Goal: Communication & Community: Ask a question

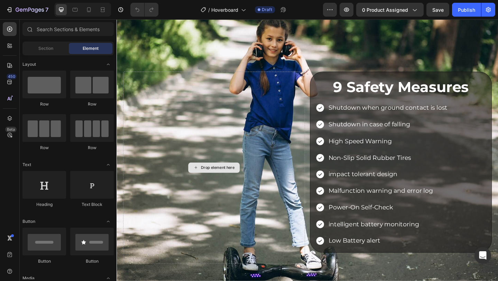
scroll to position [1044, 0]
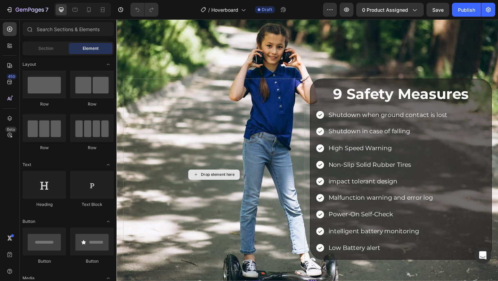
click at [291, 240] on div "Drop element here" at bounding box center [223, 188] width 198 height 209
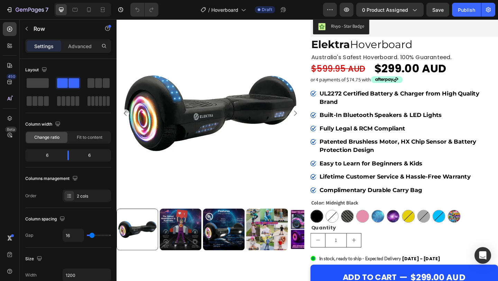
scroll to position [0, 0]
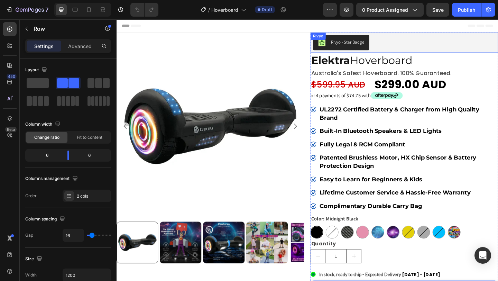
click at [435, 42] on div "Rivyo - Star Badge" at bounding box center [430, 44] width 199 height 17
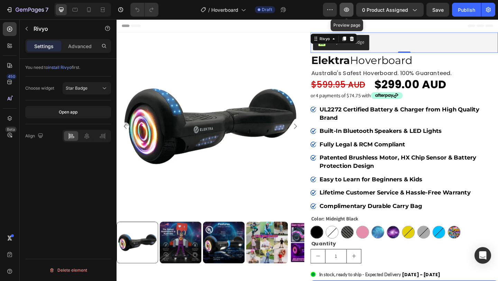
click at [347, 9] on icon "button" at bounding box center [347, 10] width 2 height 2
click at [402, 45] on div "Rivyo - Star Badge" at bounding box center [430, 44] width 199 height 17
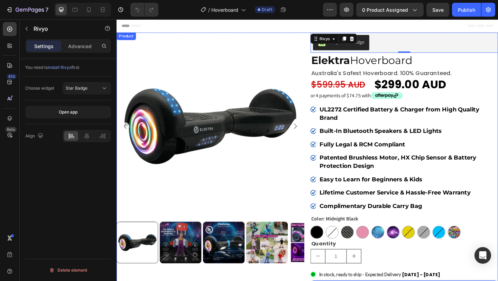
click at [321, 57] on div "Product Images Rivyo - Star Badge Rivyo 0 Elektra Hoverboard Heading australia'…" at bounding box center [324, 199] width 415 height 331
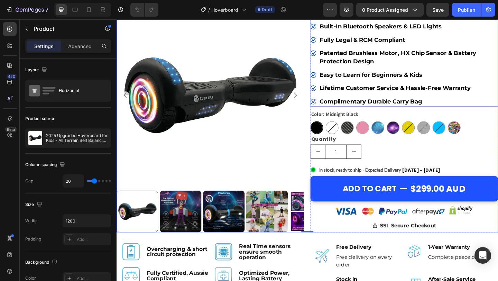
scroll to position [116, 0]
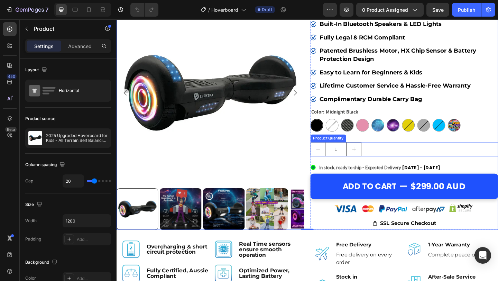
click at [399, 157] on div "1" at bounding box center [430, 161] width 204 height 16
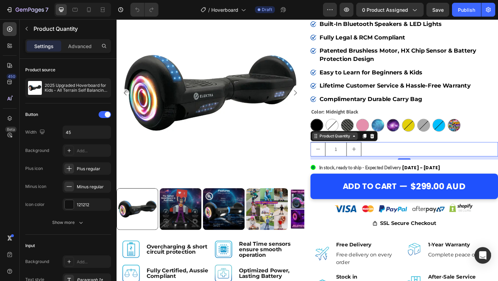
click at [365, 150] on div "Product Quantity" at bounding box center [354, 146] width 50 height 8
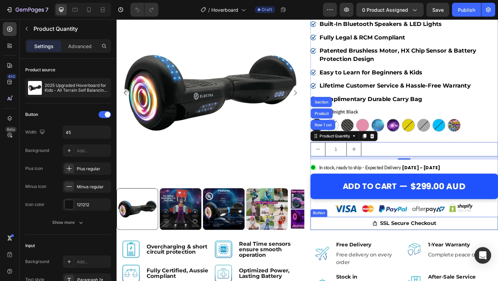
click at [334, 243] on div "SSL Secure Checkout Button" at bounding box center [430, 241] width 204 height 14
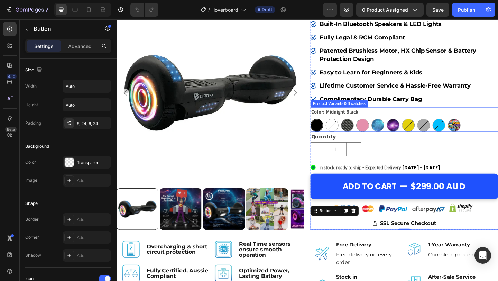
click at [417, 119] on div "Color: Midnight Black Midnight Black Midnight Black White White Carbon Black Ca…" at bounding box center [430, 128] width 204 height 26
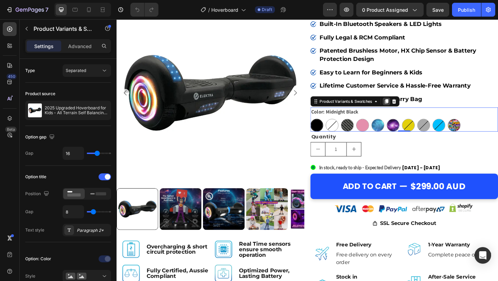
click at [411, 109] on icon at bounding box center [411, 108] width 4 height 5
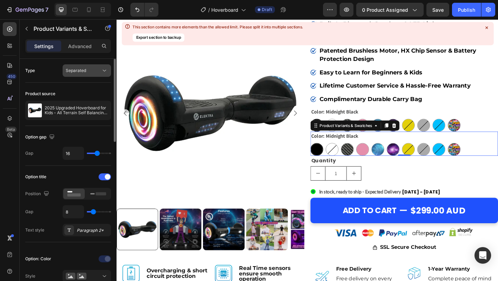
click at [102, 69] on icon at bounding box center [104, 70] width 7 height 7
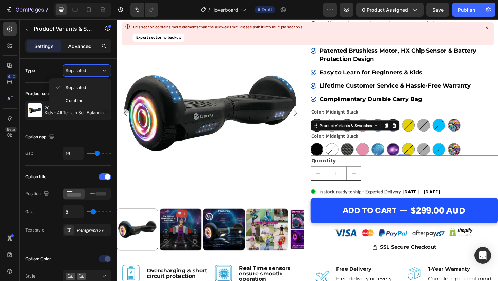
click at [77, 42] on div "Advanced" at bounding box center [80, 45] width 35 height 11
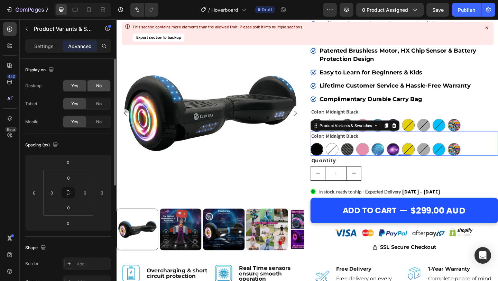
click at [100, 90] on div "No" at bounding box center [99, 85] width 23 height 11
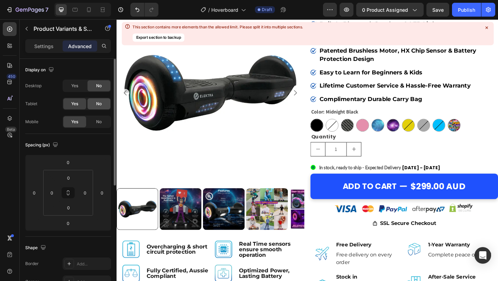
click at [100, 104] on span "No" at bounding box center [99, 104] width 6 height 6
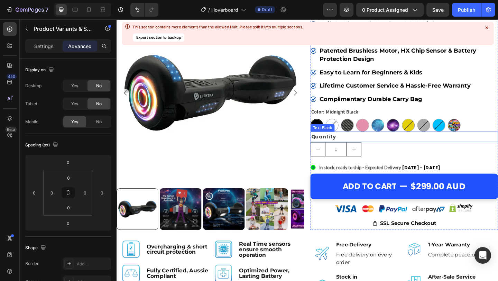
click at [389, 146] on div "Quantity" at bounding box center [430, 147] width 204 height 11
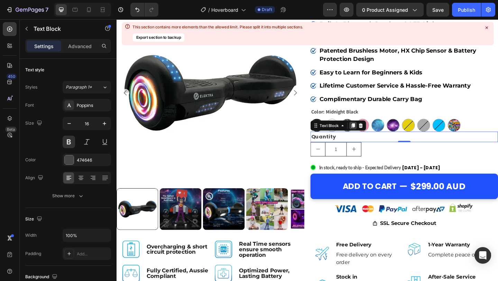
click at [372, 136] on icon at bounding box center [374, 135] width 6 height 6
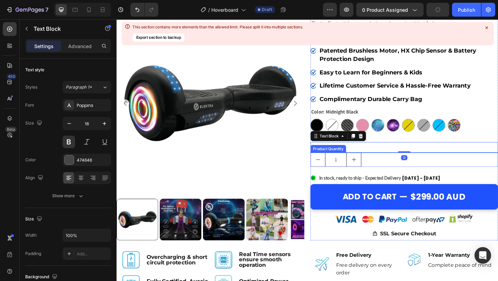
click at [401, 171] on div "1" at bounding box center [430, 172] width 204 height 16
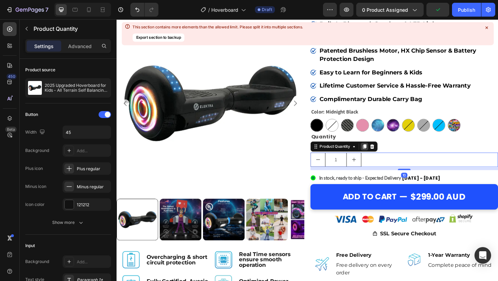
click at [387, 160] on icon at bounding box center [387, 158] width 6 height 6
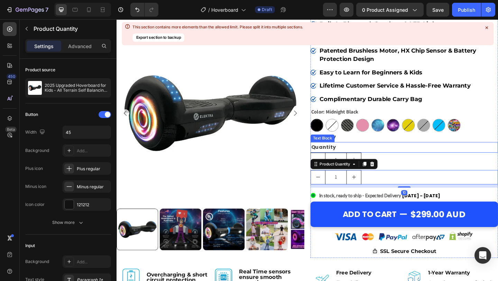
click at [400, 156] on div "Quantity" at bounding box center [430, 158] width 204 height 11
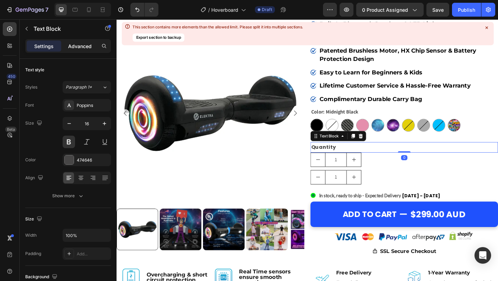
click at [86, 47] on p "Advanced" at bounding box center [80, 46] width 24 height 7
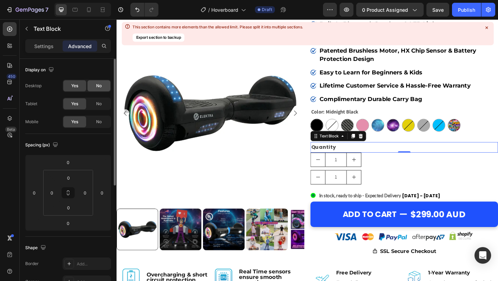
click at [99, 87] on span "No" at bounding box center [99, 86] width 6 height 6
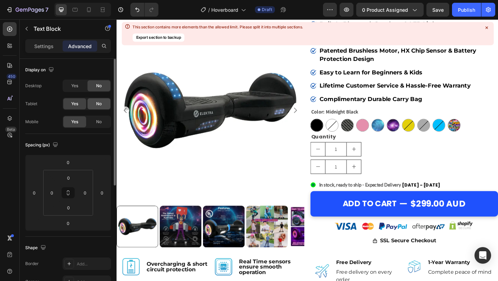
click at [98, 106] on span "No" at bounding box center [99, 104] width 6 height 6
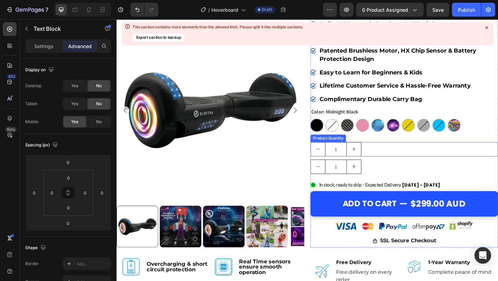
click at [400, 163] on div "1" at bounding box center [430, 161] width 204 height 16
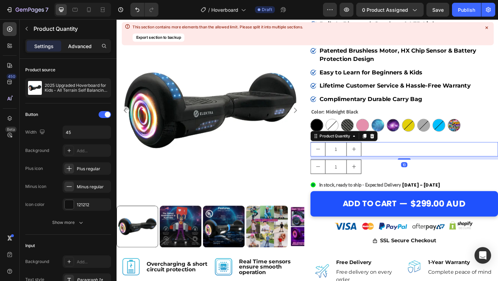
click at [83, 45] on p "Advanced" at bounding box center [80, 46] width 24 height 7
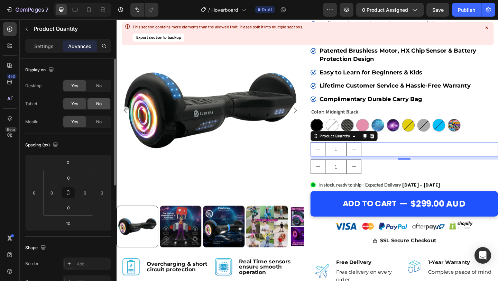
click at [100, 106] on span "No" at bounding box center [99, 104] width 6 height 6
click at [101, 89] on div "No" at bounding box center [99, 85] width 23 height 11
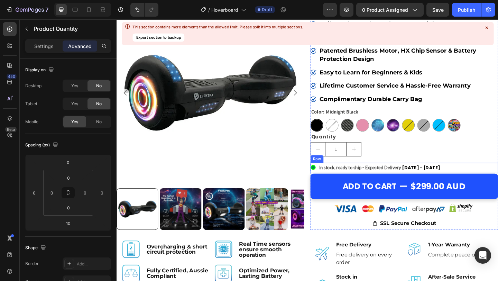
click at [480, 177] on div ".id550458245588714486 .st0{display:none;fill:#00FF00;} .id550458245588714486 .s…" at bounding box center [430, 180] width 204 height 10
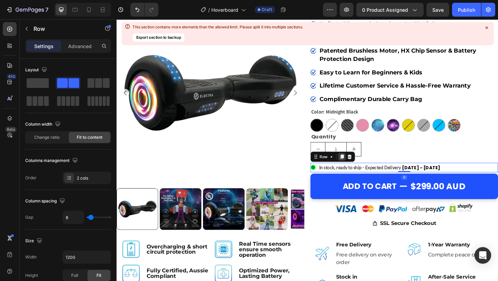
click at [362, 167] on icon at bounding box center [362, 168] width 4 height 5
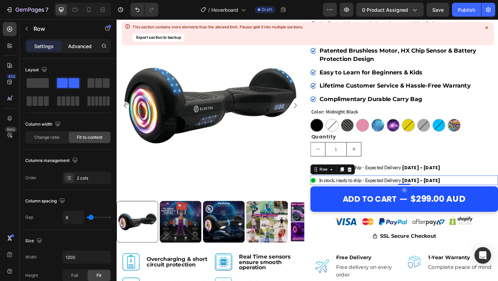
click at [79, 45] on p "Advanced" at bounding box center [80, 46] width 24 height 7
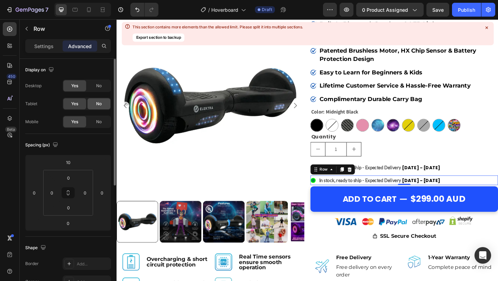
click at [98, 101] on span "No" at bounding box center [99, 104] width 6 height 6
click at [100, 85] on span "No" at bounding box center [99, 86] width 6 height 6
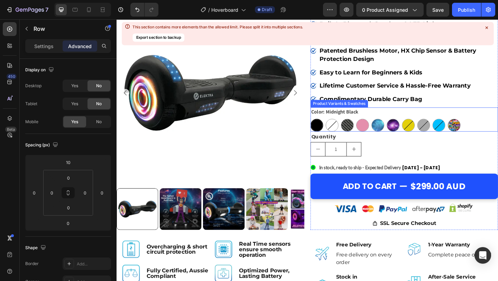
click at [396, 126] on div "Color: Midnight Black Midnight Black Midnight Black White White Carbon Black Ca…" at bounding box center [430, 128] width 204 height 26
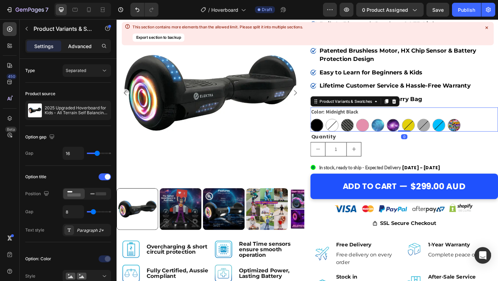
click at [82, 48] on p "Advanced" at bounding box center [80, 46] width 24 height 7
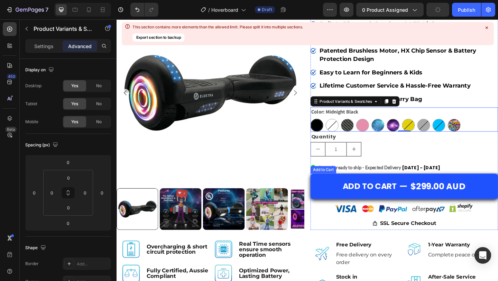
click at [480, 191] on button "Add to cart $299.00 AUD" at bounding box center [430, 201] width 204 height 28
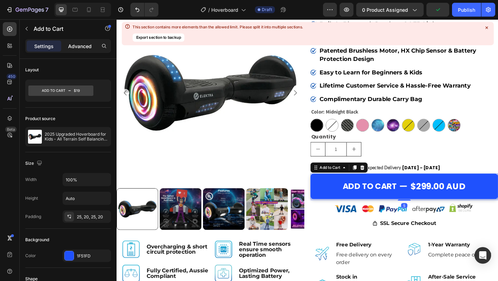
click at [83, 45] on p "Advanced" at bounding box center [80, 46] width 24 height 7
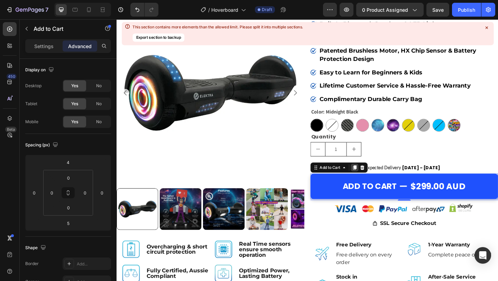
click at [378, 182] on icon at bounding box center [376, 180] width 4 height 5
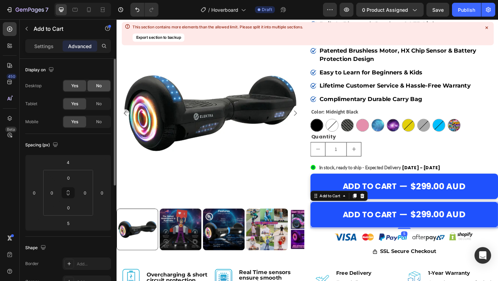
click at [94, 83] on div "No" at bounding box center [99, 85] width 23 height 11
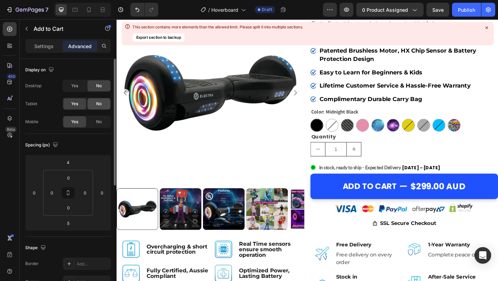
click at [102, 104] on div "No" at bounding box center [99, 103] width 23 height 11
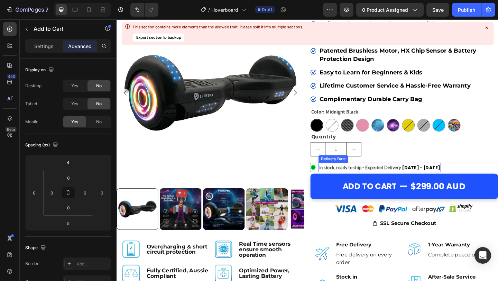
scroll to position [156, 0]
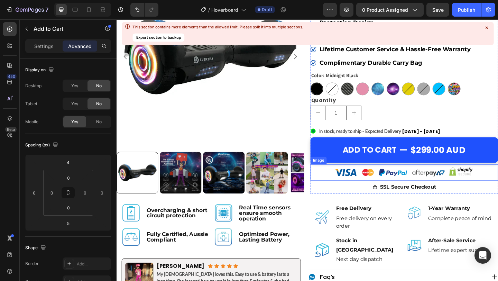
click at [498, 183] on div at bounding box center [430, 186] width 204 height 18
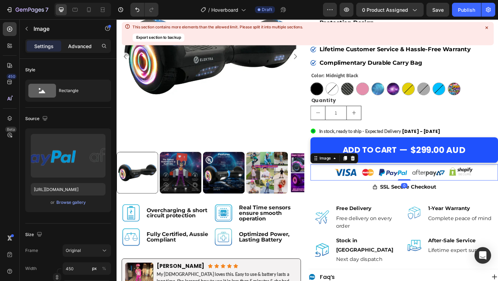
click at [87, 47] on p "Advanced" at bounding box center [80, 46] width 24 height 7
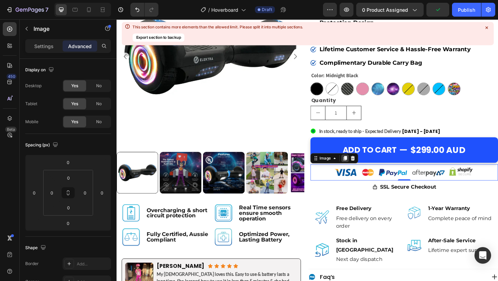
click at [367, 171] on icon at bounding box center [366, 170] width 4 height 5
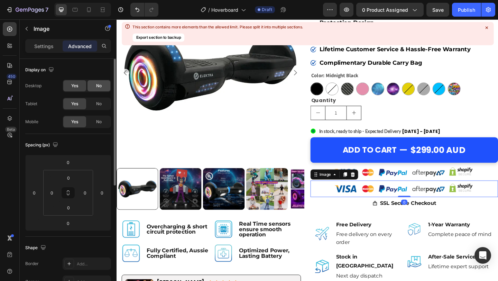
click at [96, 83] on span "No" at bounding box center [99, 86] width 6 height 6
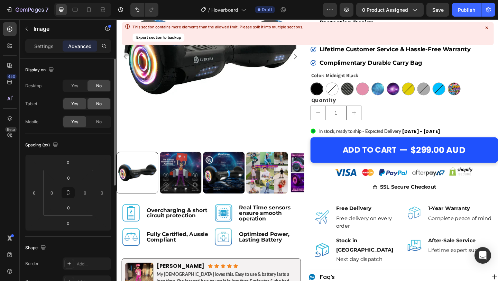
click at [102, 103] on span "No" at bounding box center [99, 104] width 6 height 6
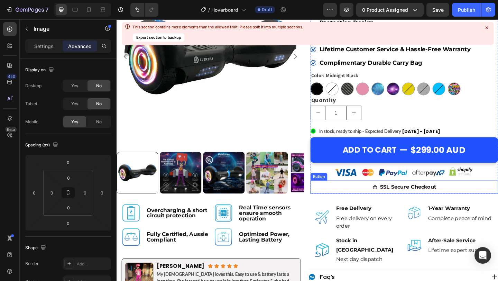
click at [471, 200] on button "SSL Secure Checkout" at bounding box center [430, 202] width 86 height 14
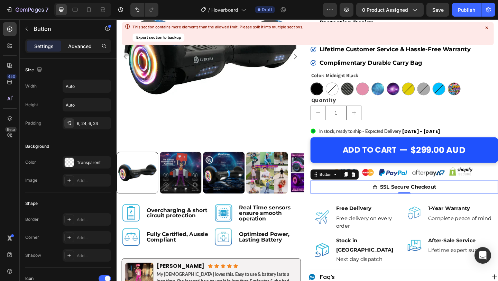
click at [89, 48] on p "Advanced" at bounding box center [80, 46] width 24 height 7
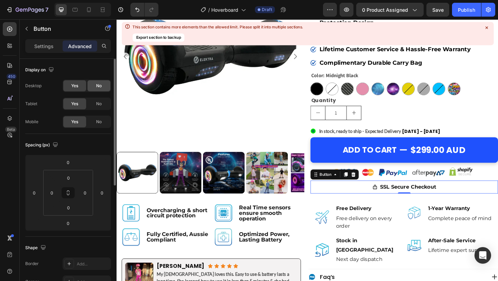
click at [97, 86] on span "No" at bounding box center [99, 86] width 6 height 6
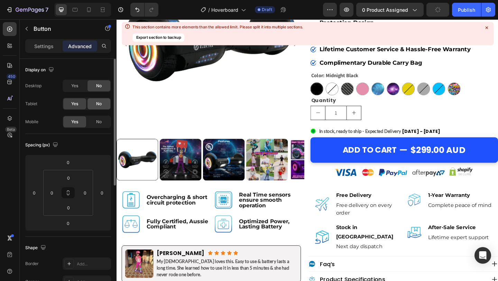
click at [101, 106] on span "No" at bounding box center [99, 104] width 6 height 6
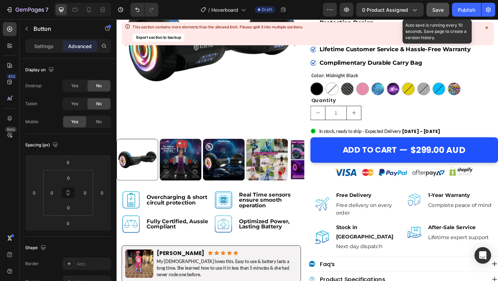
click at [438, 10] on span "Save" at bounding box center [438, 10] width 11 height 6
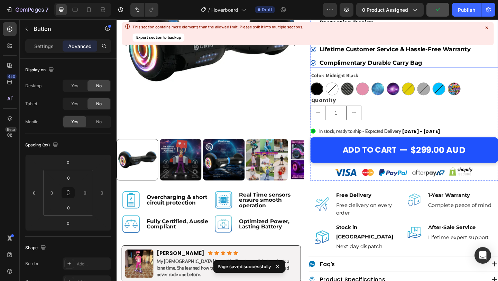
click at [485, 28] on icon at bounding box center [487, 28] width 6 height 6
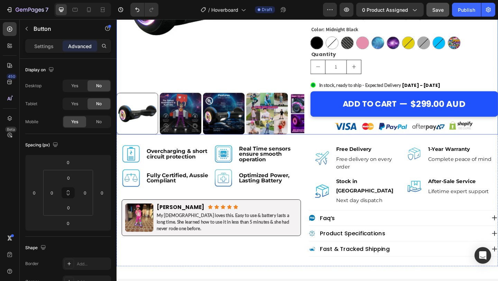
scroll to position [228, 0]
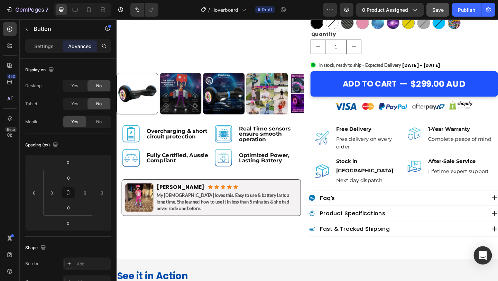
click at [484, 255] on icon "Open Intercom Messenger" at bounding box center [483, 255] width 8 height 9
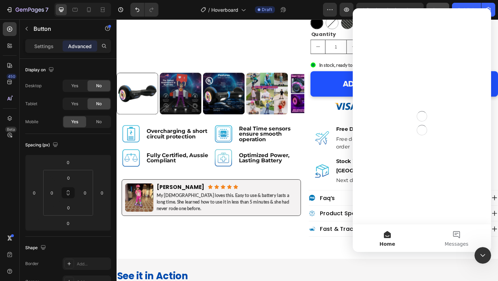
scroll to position [0, 0]
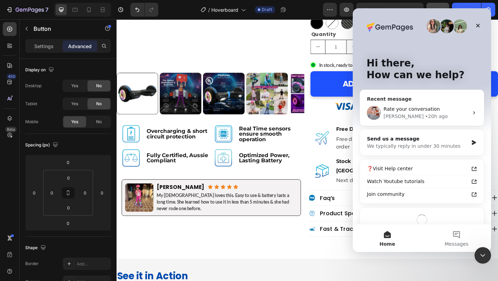
click at [425, 114] on div "• 20h ago" at bounding box center [436, 116] width 22 height 7
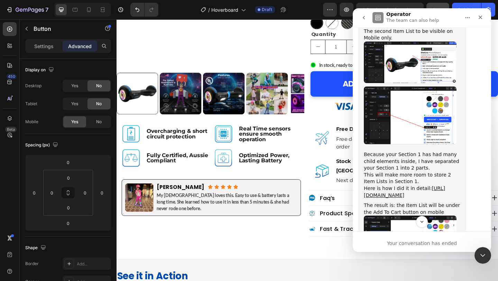
scroll to position [2113, 0]
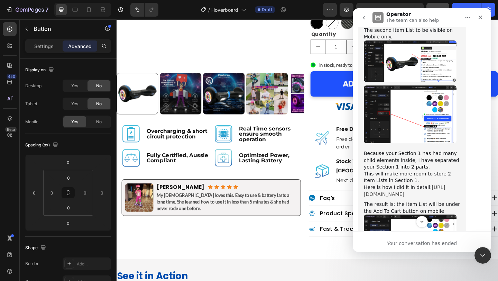
click at [394, 184] on link "[URL][DOMAIN_NAME]" at bounding box center [404, 190] width 81 height 12
click at [482, 19] on icon "Close" at bounding box center [481, 18] width 4 height 4
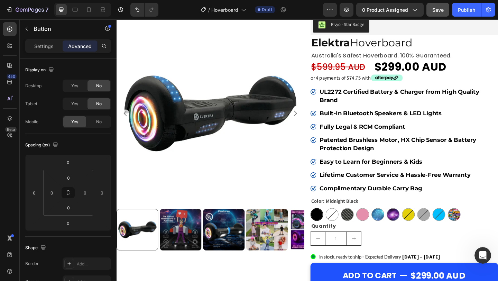
scroll to position [19, 0]
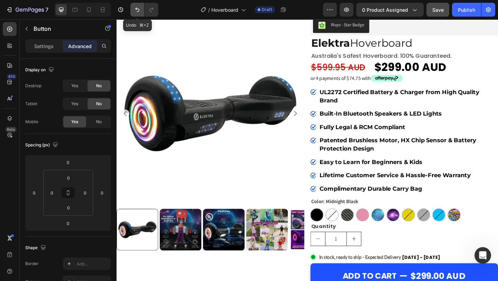
click at [138, 9] on icon "Undo/Redo" at bounding box center [137, 10] width 4 height 4
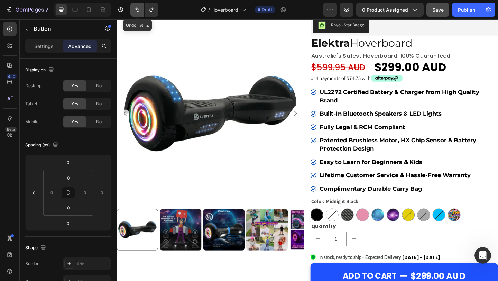
click at [138, 9] on icon "Undo/Redo" at bounding box center [137, 10] width 4 height 4
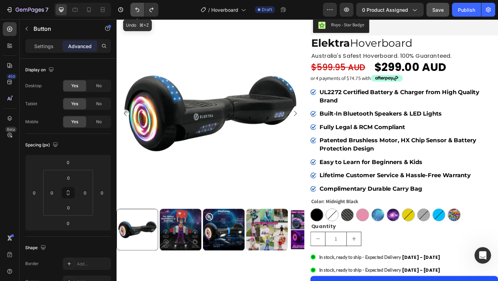
click at [138, 9] on icon "Undo/Redo" at bounding box center [137, 10] width 4 height 4
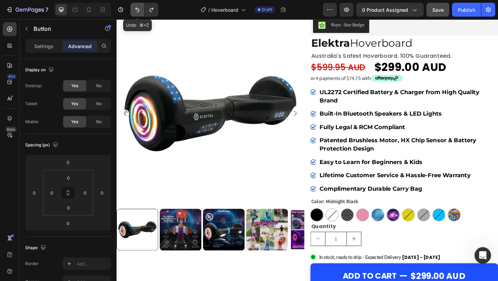
click at [138, 9] on icon "Undo/Redo" at bounding box center [137, 10] width 4 height 4
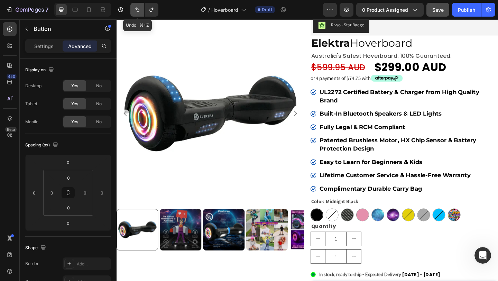
click at [138, 9] on icon "Undo/Redo" at bounding box center [137, 10] width 4 height 4
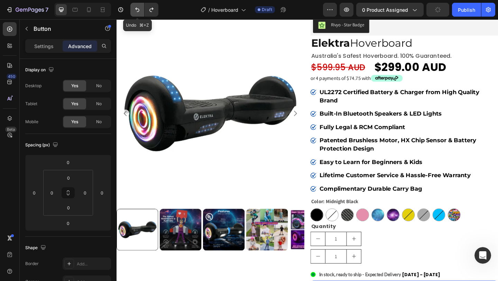
click at [138, 9] on icon "Undo/Redo" at bounding box center [137, 10] width 4 height 4
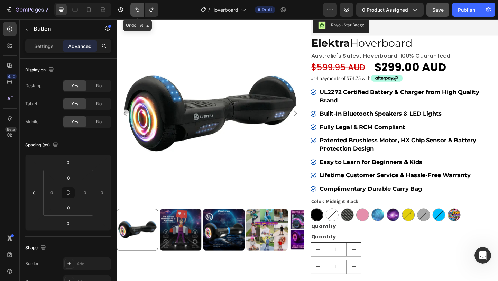
click at [138, 9] on icon "Undo/Redo" at bounding box center [137, 10] width 4 height 4
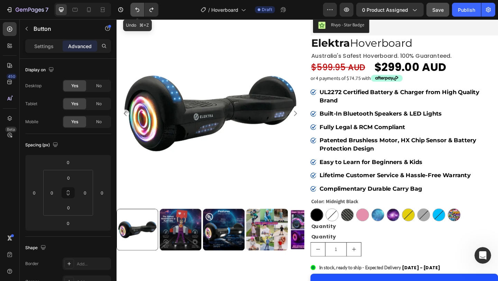
click at [138, 9] on icon "Undo/Redo" at bounding box center [137, 10] width 4 height 4
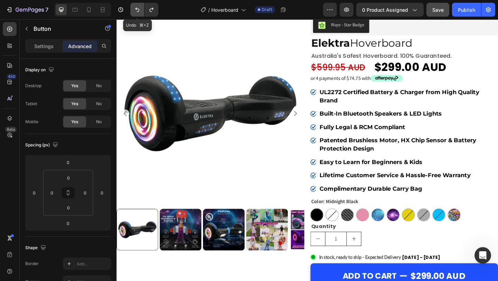
click at [138, 9] on icon "Undo/Redo" at bounding box center [137, 10] width 4 height 4
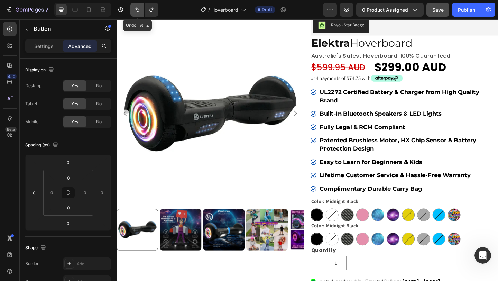
click at [138, 9] on icon "Undo/Redo" at bounding box center [137, 10] width 4 height 4
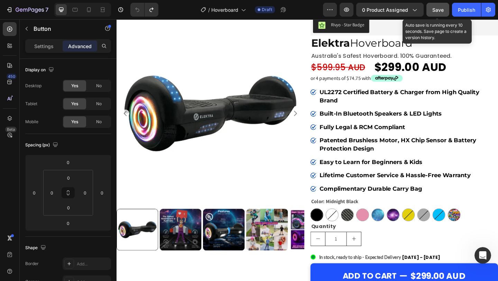
click at [437, 12] on span "Save" at bounding box center [438, 10] width 11 height 6
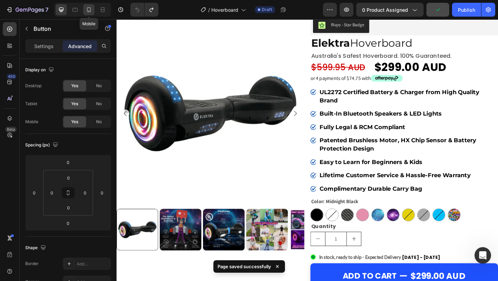
click at [90, 7] on icon at bounding box center [88, 9] width 7 height 7
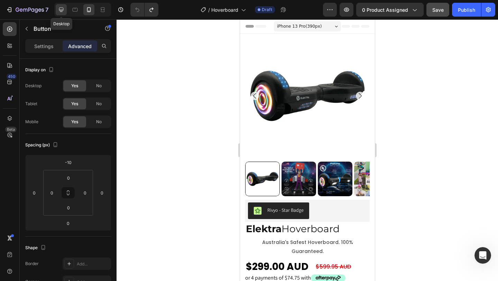
click at [61, 11] on icon at bounding box center [61, 10] width 4 height 4
type input "0"
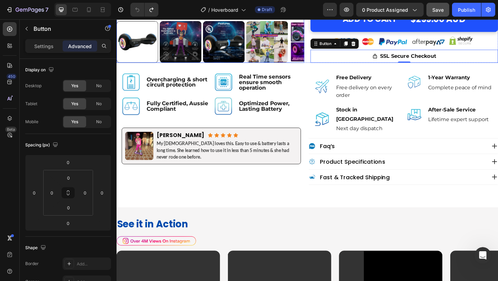
scroll to position [310, 0]
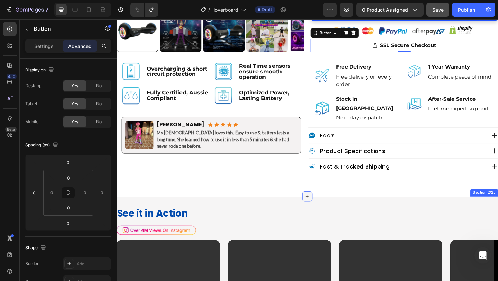
click at [329, 206] on div at bounding box center [324, 211] width 11 height 11
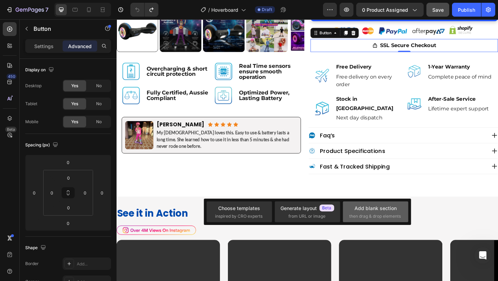
click at [360, 210] on div "Add blank section" at bounding box center [376, 208] width 42 height 7
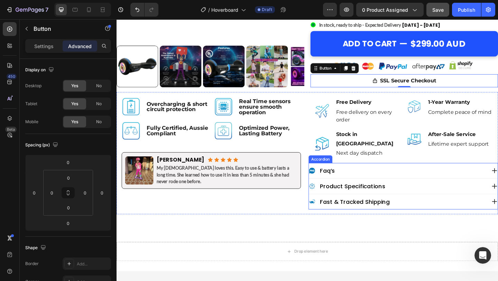
scroll to position [270, 0]
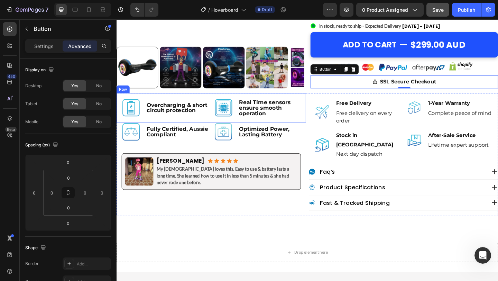
click at [323, 107] on div "Image Overcharging & short circuit protection Text Block Row Image Real Time se…" at bounding box center [220, 116] width 206 height 32
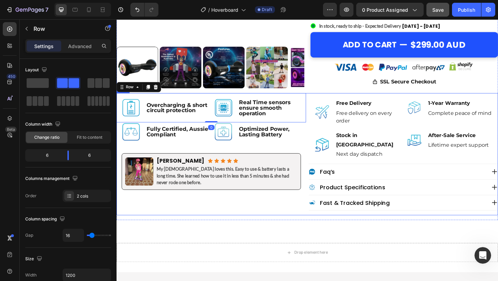
click at [325, 106] on div "Image Overcharging & short circuit protection Text Block Row Image Real Time se…" at bounding box center [324, 166] width 415 height 133
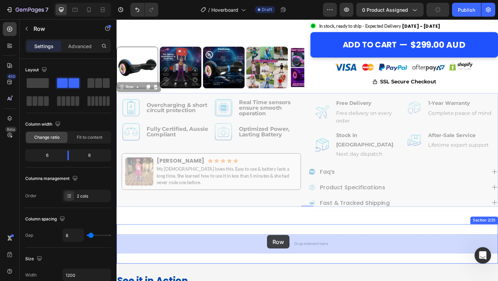
drag, startPoint x: 126, startPoint y: 94, endPoint x: 280, endPoint y: 254, distance: 222.0
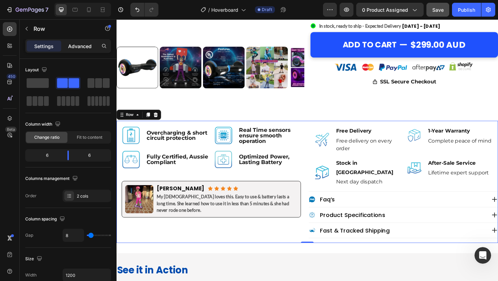
click at [80, 46] on p "Advanced" at bounding box center [80, 46] width 24 height 7
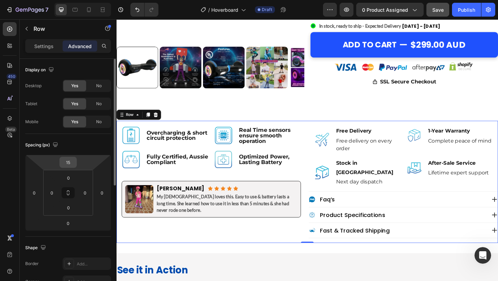
click at [70, 163] on input "15" at bounding box center [68, 162] width 14 height 10
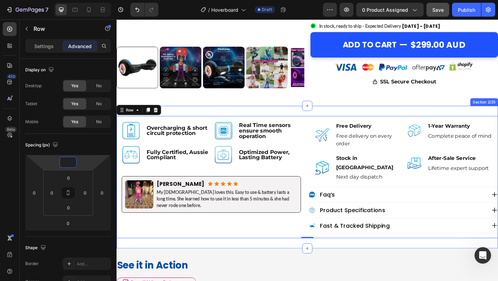
click at [250, 256] on div "Image Overcharging & short circuit protection Text Block Row Image Real Time se…" at bounding box center [324, 191] width 415 height 155
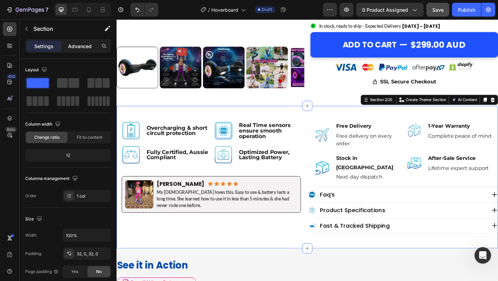
click at [86, 45] on p "Advanced" at bounding box center [80, 46] width 24 height 7
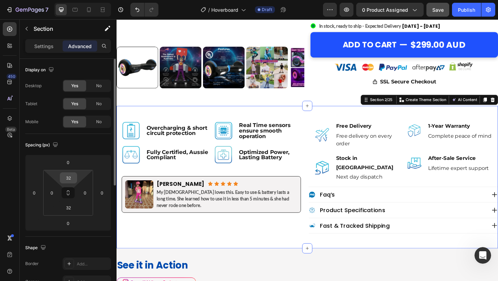
click at [73, 178] on input "32" at bounding box center [69, 178] width 14 height 10
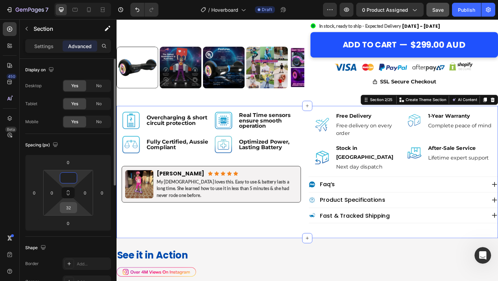
type input "0"
click at [73, 209] on input "32" at bounding box center [69, 207] width 14 height 10
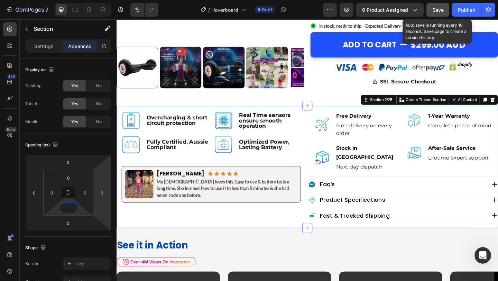
type input "0"
click at [439, 6] on div "Save" at bounding box center [438, 9] width 11 height 7
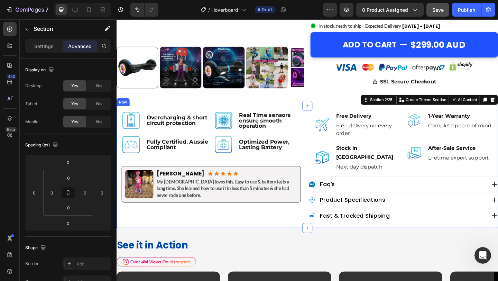
click at [323, 129] on div "Image Overcharging & short circuit protection Text Block Row Image Real Time se…" at bounding box center [324, 180] width 415 height 133
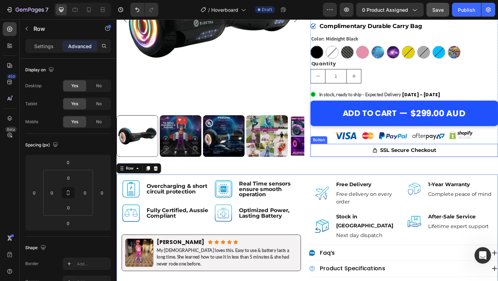
scroll to position [189, 0]
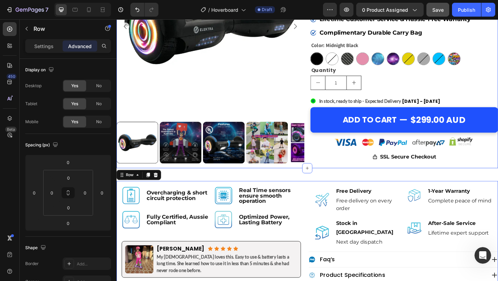
click at [287, 180] on div "Product Images Rivyo - Star Badge Rivyo Elektra Hoverboard Heading [GEOGRAPHIC_…" at bounding box center [324, 13] width 415 height 336
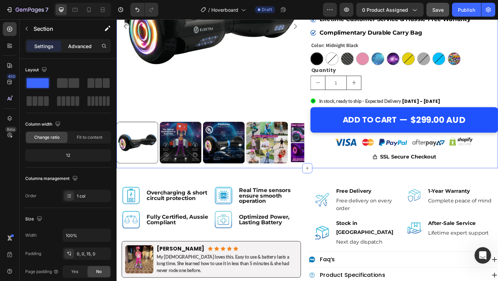
click at [80, 50] on div "Advanced" at bounding box center [80, 45] width 35 height 11
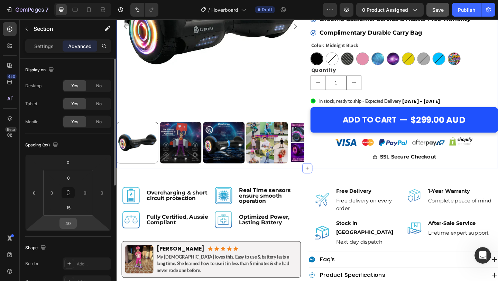
click at [72, 226] on input "40" at bounding box center [68, 223] width 14 height 10
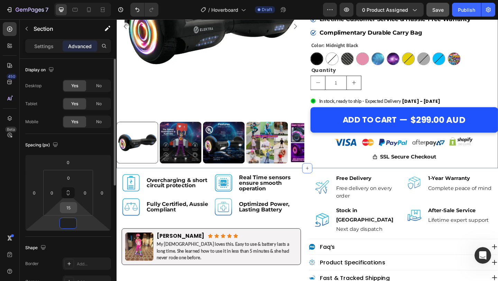
type input "0"
click at [74, 211] on input "15" at bounding box center [69, 207] width 14 height 10
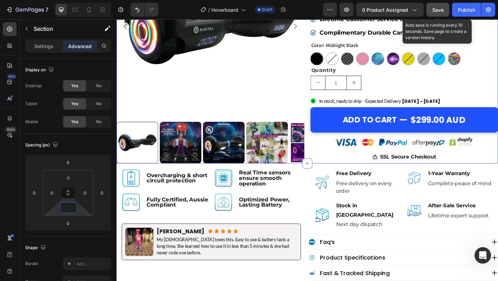
type input "0"
click at [439, 9] on span "Save" at bounding box center [438, 10] width 11 height 6
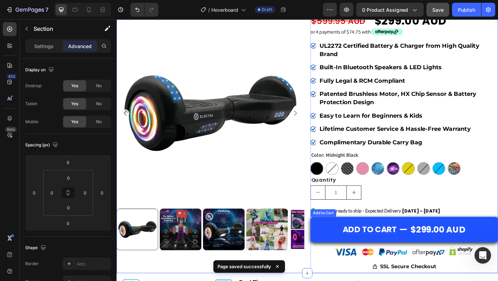
scroll to position [0, 0]
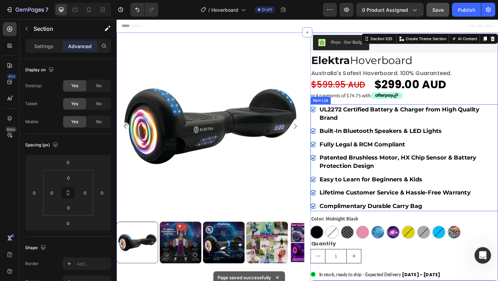
click at [334, 130] on div "UL2272 Certified Battery & Charger from High Quality Brand" at bounding box center [430, 122] width 204 height 20
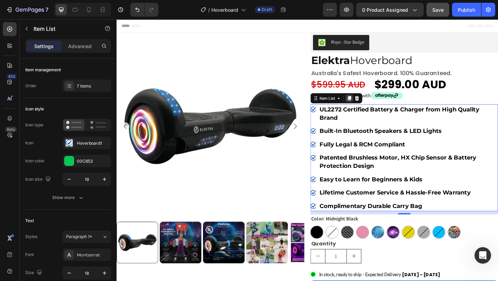
click at [370, 106] on icon at bounding box center [370, 105] width 4 height 5
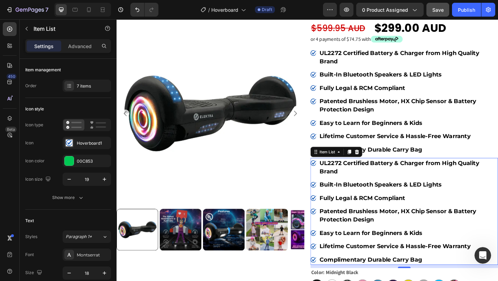
scroll to position [62, 0]
click at [83, 51] on div "Advanced" at bounding box center [80, 45] width 35 height 11
type input "100%"
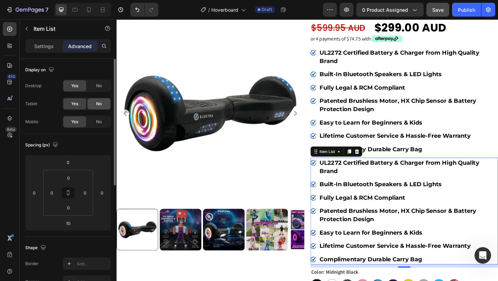
click at [101, 103] on span "No" at bounding box center [99, 104] width 6 height 6
click at [100, 86] on span "No" at bounding box center [99, 86] width 6 height 6
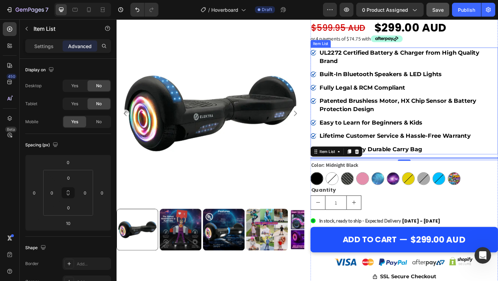
click at [336, 74] on div "Built-In Bluetooth Speakers & LED Lights" at bounding box center [430, 78] width 204 height 11
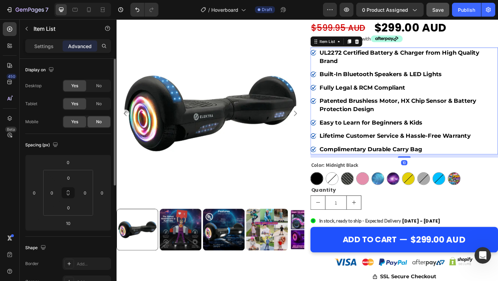
click at [98, 123] on span "No" at bounding box center [99, 122] width 6 height 6
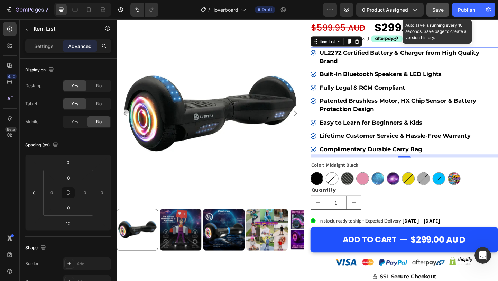
click at [440, 10] on span "Save" at bounding box center [438, 10] width 11 height 6
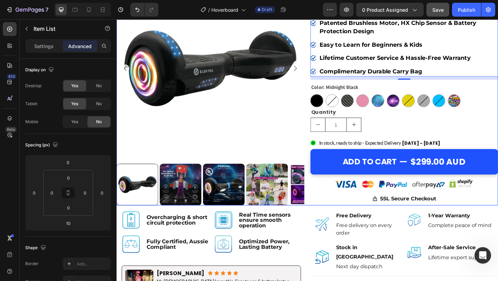
scroll to position [151, 0]
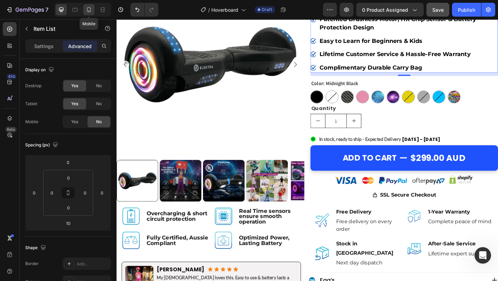
click at [90, 8] on icon at bounding box center [88, 9] width 7 height 7
type input "9"
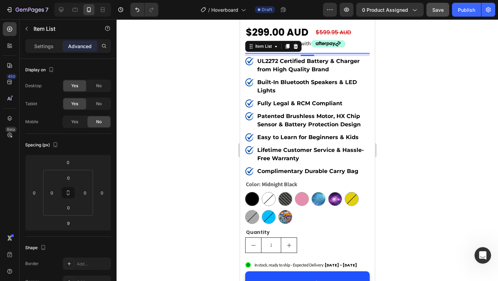
scroll to position [235, 0]
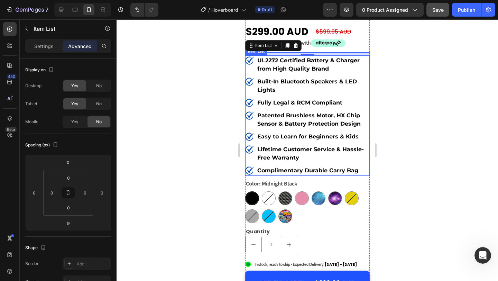
click at [250, 63] on div "UL2272 Certified Battery & Charger from High Quality Brand" at bounding box center [307, 64] width 125 height 19
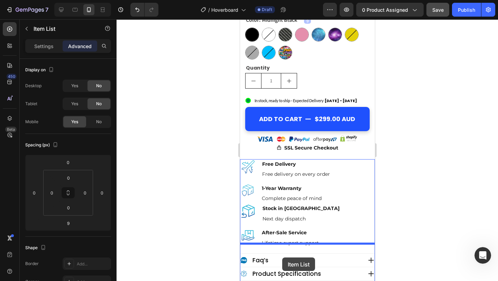
scroll to position [401, 0]
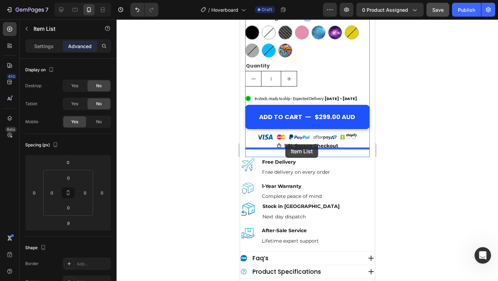
drag, startPoint x: 260, startPoint y: 42, endPoint x: 285, endPoint y: 144, distance: 105.3
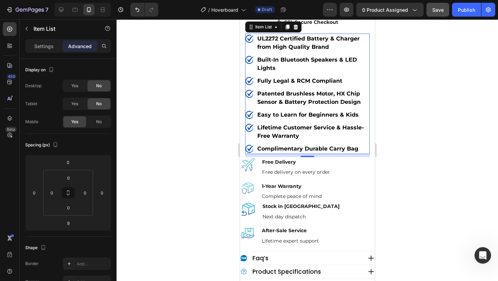
scroll to position [277, 0]
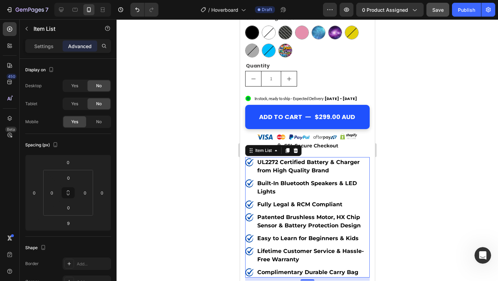
click at [193, 156] on div at bounding box center [308, 150] width 382 height 262
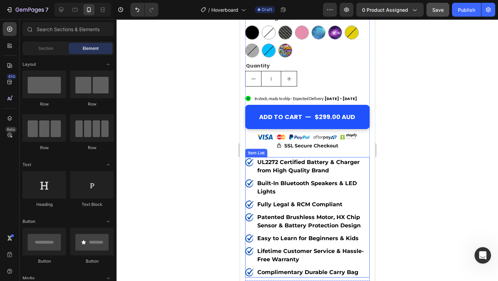
click at [253, 158] on div "UL2272 Certified Battery & Charger from High Quality Brand" at bounding box center [307, 166] width 125 height 19
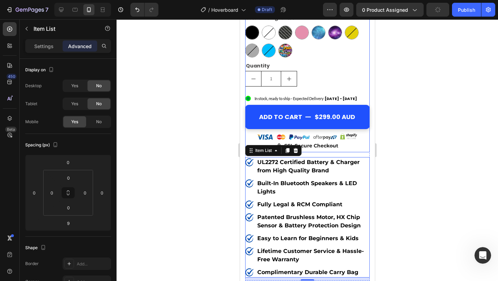
click at [311, 80] on div "Rivyo - Star Badge Rivyo Elektra Hoverboard Heading australia's safest hoverboa…" at bounding box center [307, 37] width 125 height 230
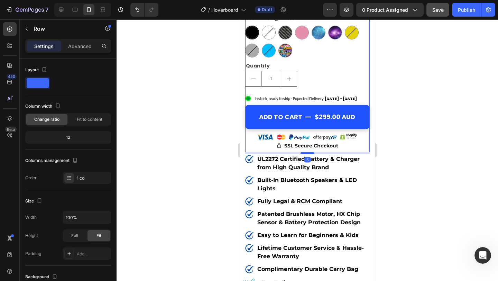
click at [309, 152] on div at bounding box center [307, 153] width 14 height 2
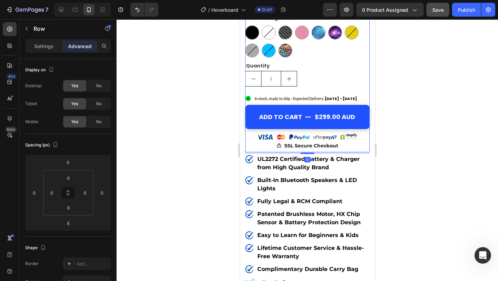
click at [186, 173] on div at bounding box center [308, 150] width 382 height 262
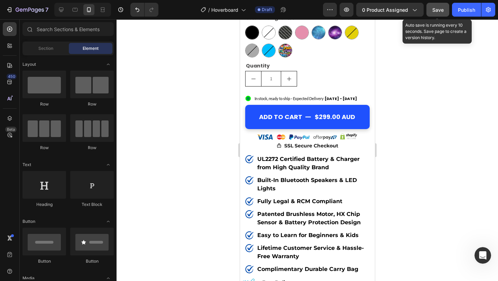
click at [438, 9] on span "Save" at bounding box center [438, 10] width 11 height 6
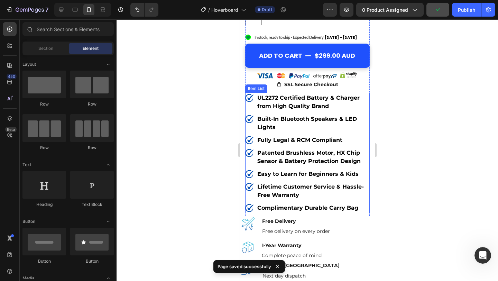
scroll to position [367, 0]
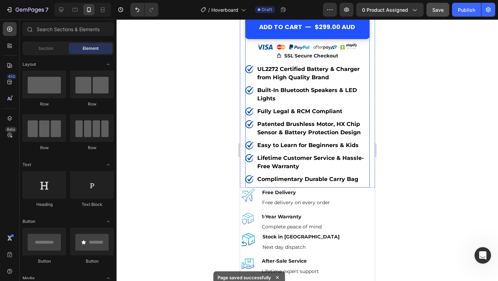
click at [364, 176] on div "Rivyo - Star Badge Rivyo Elektra Hoverboard Heading australia's safest hoverboa…" at bounding box center [307, 9] width 125 height 355
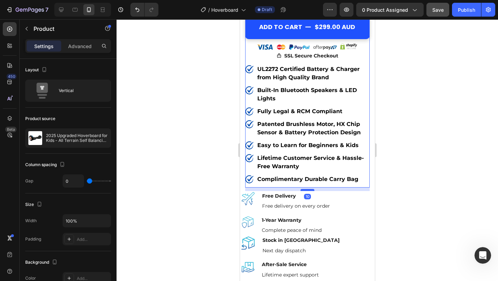
drag, startPoint x: 309, startPoint y: 178, endPoint x: 309, endPoint y: 181, distance: 3.5
click at [309, 189] on div at bounding box center [307, 190] width 14 height 2
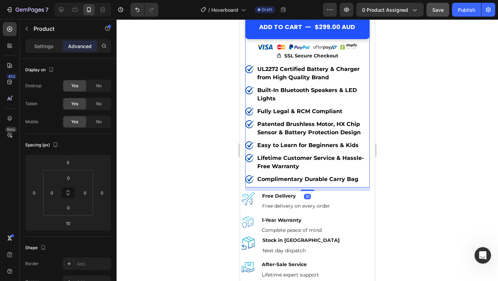
click at [442, 155] on div at bounding box center [308, 150] width 382 height 262
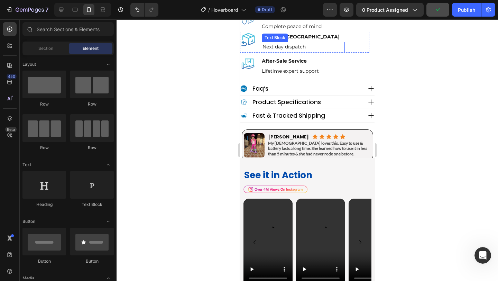
scroll to position [563, 0]
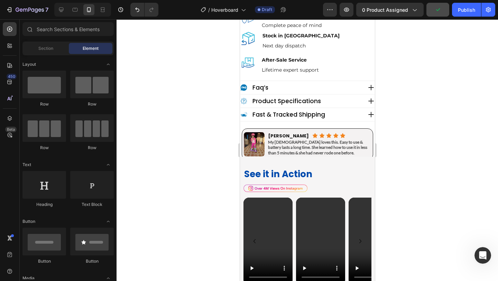
click at [189, 161] on div at bounding box center [308, 150] width 382 height 262
click at [371, 126] on div "Image [PERSON_NAME] Heading Icon Icon Icon Icon Icon Icon List Row My [DEMOGRAP…" at bounding box center [308, 144] width 132 height 39
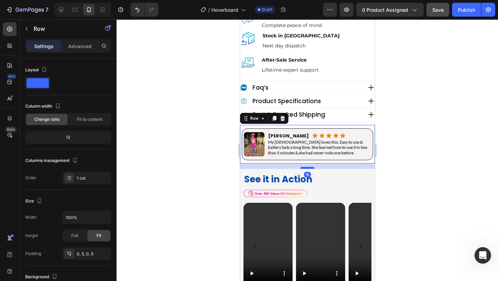
drag, startPoint x: 308, startPoint y: 162, endPoint x: 309, endPoint y: 167, distance: 5.2
click at [309, 167] on div at bounding box center [307, 168] width 14 height 2
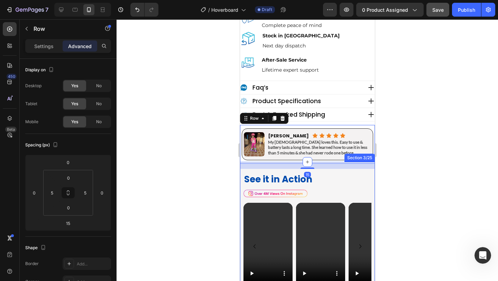
click at [418, 142] on div at bounding box center [308, 150] width 382 height 262
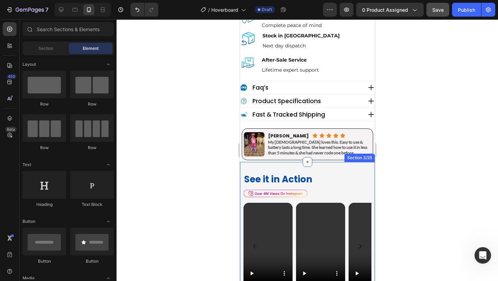
click at [418, 142] on div at bounding box center [308, 150] width 382 height 262
click at [198, 146] on div at bounding box center [308, 150] width 382 height 262
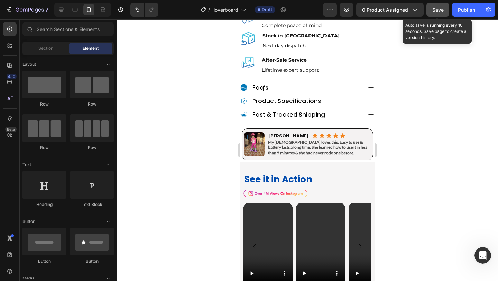
click at [443, 15] on button "Save" at bounding box center [438, 10] width 23 height 14
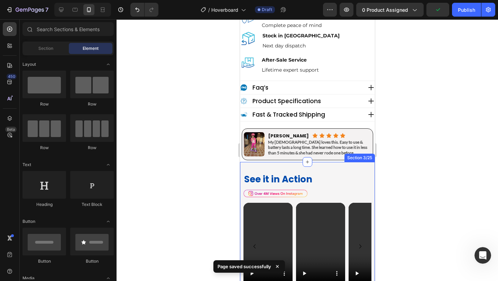
click at [269, 164] on div "See it in Action Heading Image Row Video Video Video Video Video Video Video Vi…" at bounding box center [307, 236] width 135 height 149
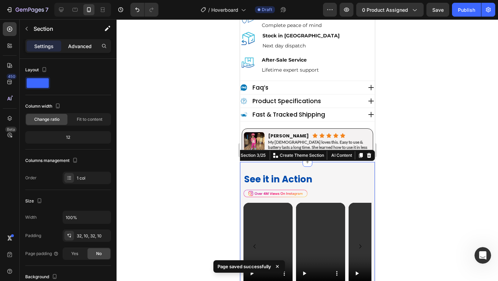
click at [87, 49] on p "Advanced" at bounding box center [80, 46] width 24 height 7
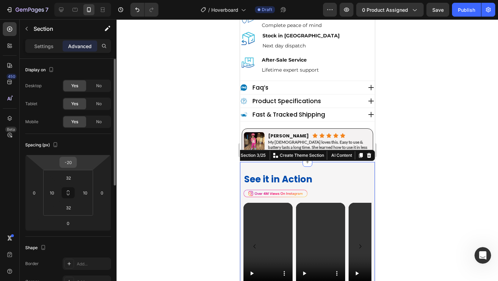
click at [73, 163] on input "-20" at bounding box center [68, 162] width 14 height 10
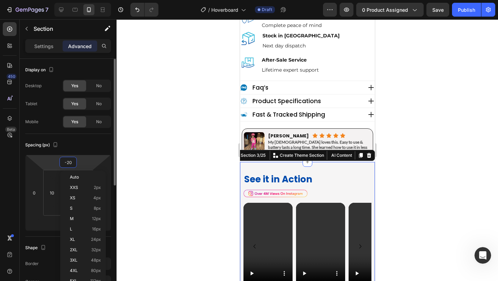
click at [73, 163] on input "-20" at bounding box center [68, 162] width 14 height 10
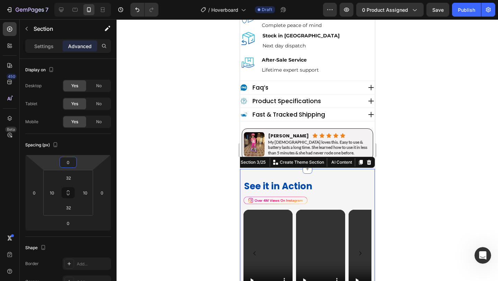
click at [169, 159] on div at bounding box center [308, 150] width 382 height 262
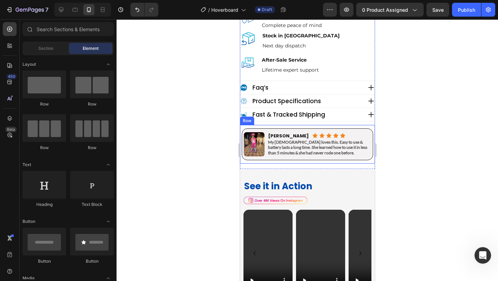
click at [286, 160] on div "Image [PERSON_NAME] Heading Icon Icon Icon Icon Icon Icon List Row My [DEMOGRAP…" at bounding box center [308, 144] width 132 height 39
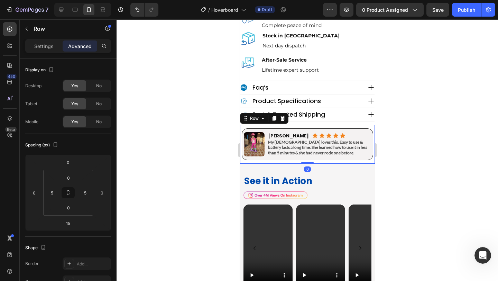
drag, startPoint x: 312, startPoint y: 167, endPoint x: 311, endPoint y: 159, distance: 7.6
click at [311, 159] on div "Image [PERSON_NAME] Heading Icon Icon Icon Icon Icon Icon List Row My [DEMOGRAP…" at bounding box center [307, 144] width 135 height 39
type input "0"
click at [408, 150] on div at bounding box center [308, 150] width 382 height 262
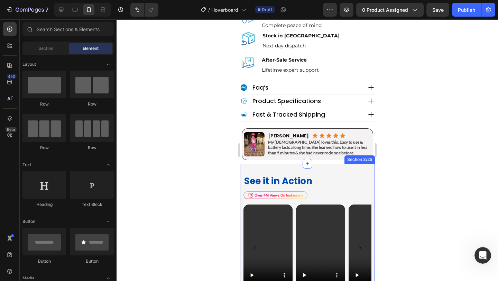
click at [351, 169] on div "See it in Action Heading Image Row Video Video Video Video Video Video Video Vi…" at bounding box center [307, 238] width 135 height 149
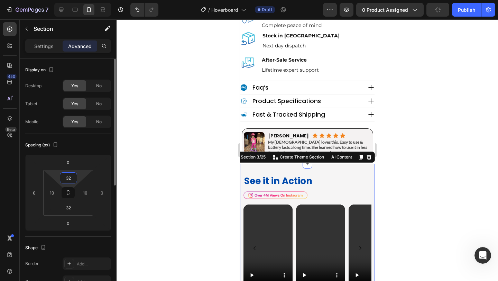
click at [69, 175] on input "32" at bounding box center [69, 178] width 14 height 10
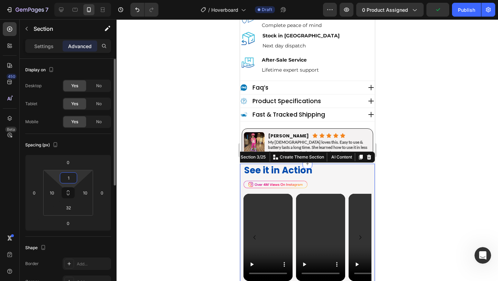
type input "15"
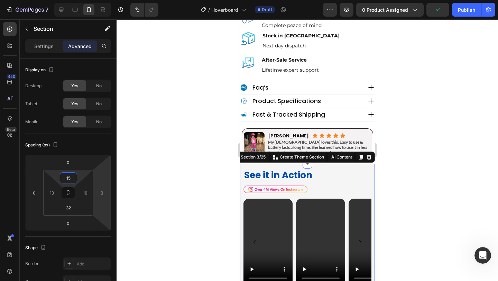
click at [206, 152] on div at bounding box center [308, 150] width 382 height 262
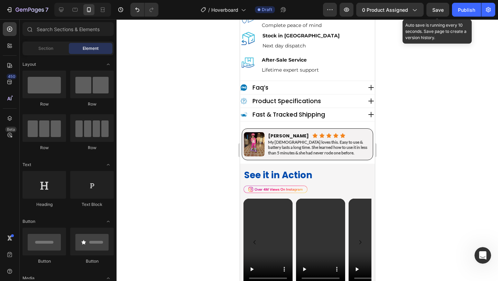
click at [436, 11] on span "Save" at bounding box center [438, 10] width 11 height 6
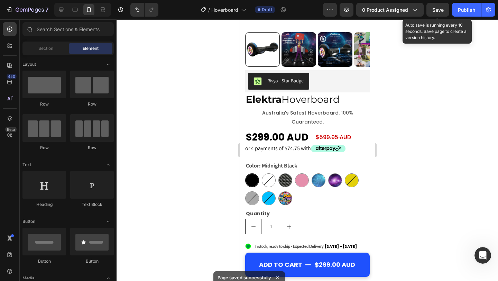
scroll to position [128, 0]
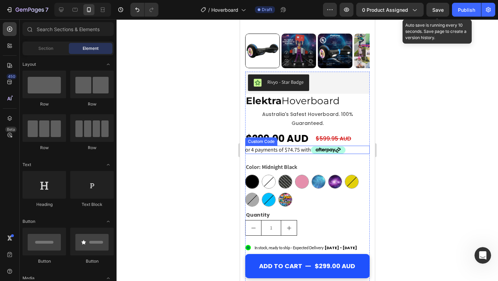
click at [349, 146] on span "or 4 payments of $74.75 with" at bounding box center [307, 150] width 125 height 8
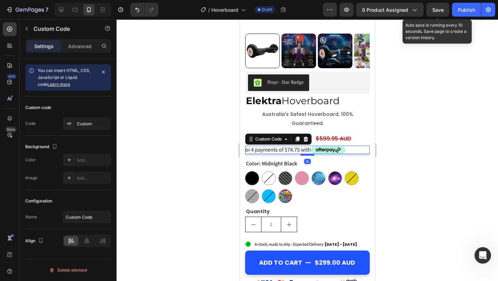
drag, startPoint x: 307, startPoint y: 149, endPoint x: 308, endPoint y: 146, distance: 3.5
click at [308, 154] on div at bounding box center [307, 155] width 14 height 2
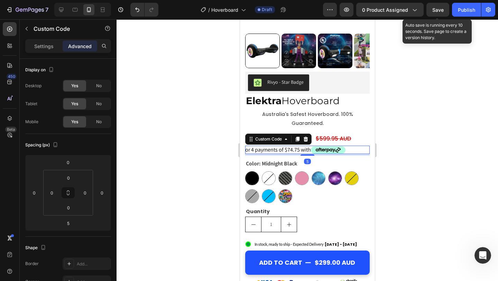
click at [436, 125] on div at bounding box center [308, 150] width 382 height 262
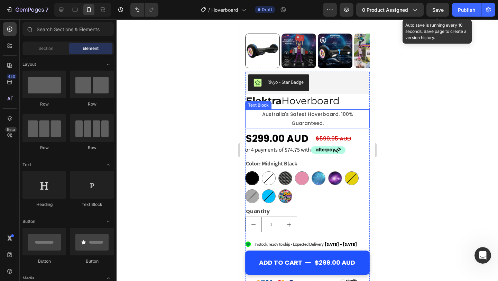
click at [249, 115] on p "australia's safest hoverboard. 100% guaranteed." at bounding box center [307, 118] width 123 height 17
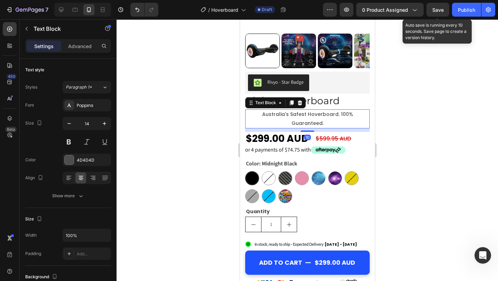
click at [249, 115] on p "australia's safest hoverboard. 100% guaranteed." at bounding box center [307, 118] width 123 height 17
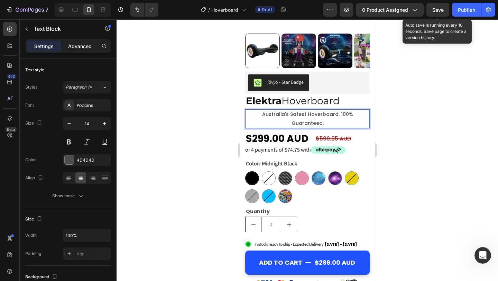
click at [83, 45] on p "Advanced" at bounding box center [80, 46] width 24 height 7
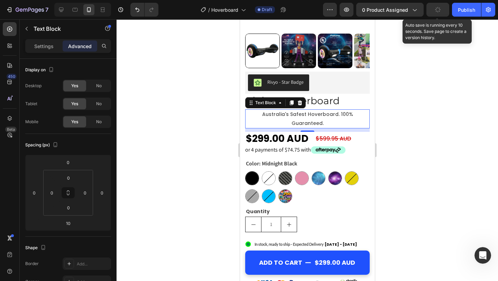
click at [254, 114] on p "australia's safest hoverboard. 100% guaranteed." at bounding box center [307, 118] width 123 height 17
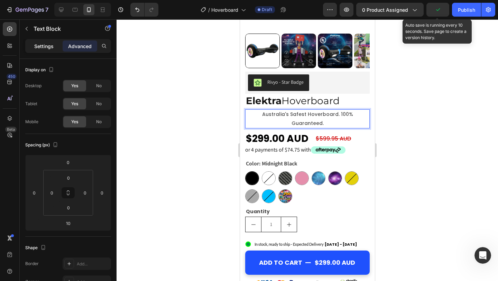
click at [46, 48] on p "Settings" at bounding box center [43, 46] width 19 height 7
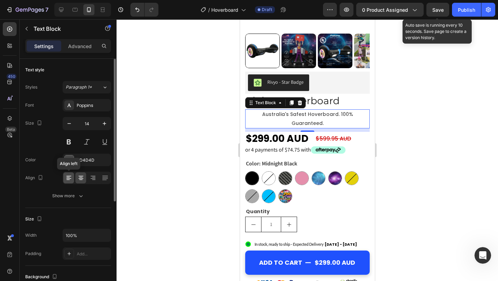
click at [67, 177] on icon at bounding box center [67, 177] width 3 height 1
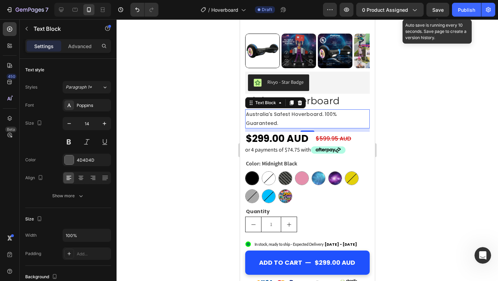
click at [176, 163] on div at bounding box center [308, 150] width 382 height 262
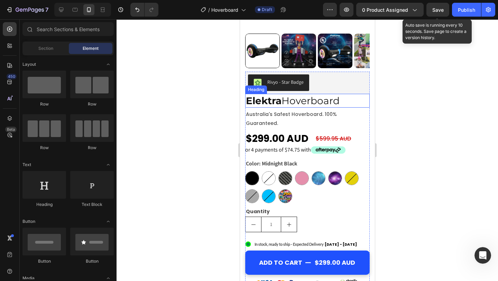
click at [247, 104] on strong "Elektra" at bounding box center [264, 101] width 36 height 12
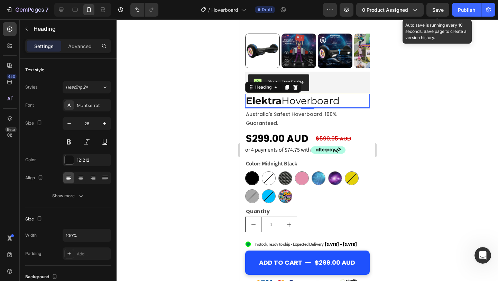
click at [282, 100] on h2 "Elektra Hoverboard" at bounding box center [307, 101] width 125 height 14
click at [282, 100] on strong "Elektra™" at bounding box center [268, 101] width 45 height 12
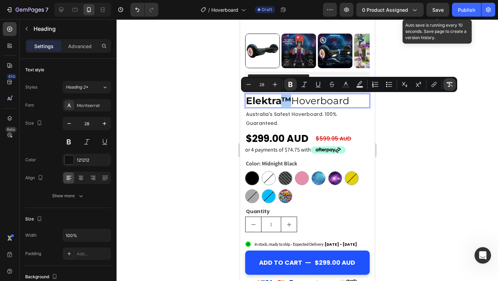
click at [452, 81] on icon "Editor contextual toolbar" at bounding box center [449, 84] width 7 height 7
click at [285, 99] on p "Elektra™ Hoverboard" at bounding box center [307, 100] width 123 height 12
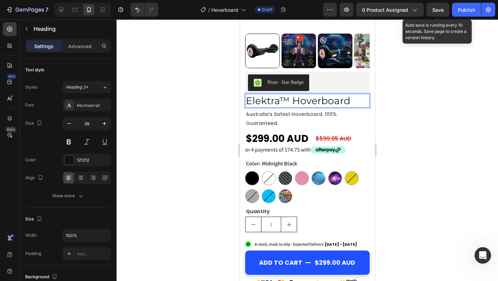
click at [285, 99] on p "Elektra™ Hoverboard" at bounding box center [307, 100] width 123 height 12
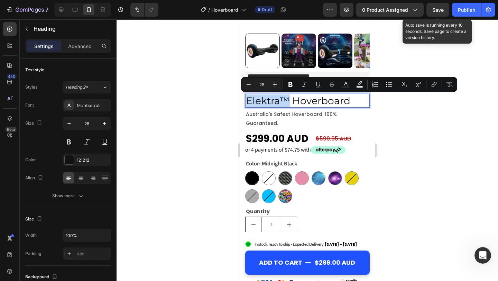
drag, startPoint x: 288, startPoint y: 103, endPoint x: 244, endPoint y: 105, distance: 43.6
click at [244, 105] on div "Product Images Rivyo - Star Badge Rivyo Elektra™ Hoverboard Heading 5 australia…" at bounding box center [307, 166] width 135 height 521
click at [228, 105] on div at bounding box center [308, 150] width 382 height 262
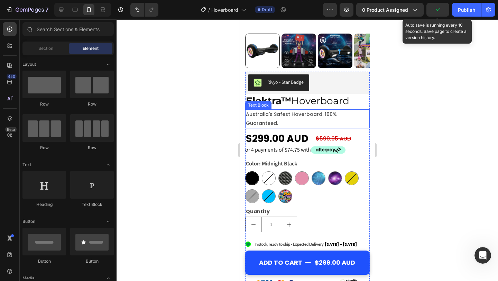
click at [363, 117] on p "australia's safest hoverboard. 100% guaranteed." at bounding box center [307, 118] width 123 height 17
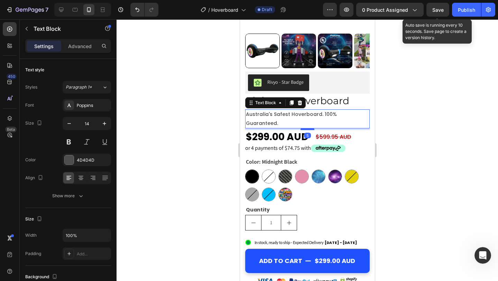
click at [307, 121] on div "Rivyo - Star Badge Rivyo ⁠⁠⁠⁠⁠⁠⁠ Elektra™ Hoverboard Heading australia's safest…" at bounding box center [307, 184] width 125 height 225
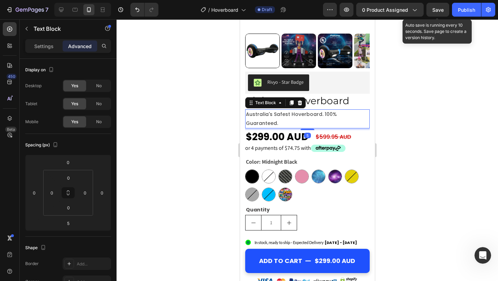
click at [437, 125] on div at bounding box center [308, 150] width 382 height 262
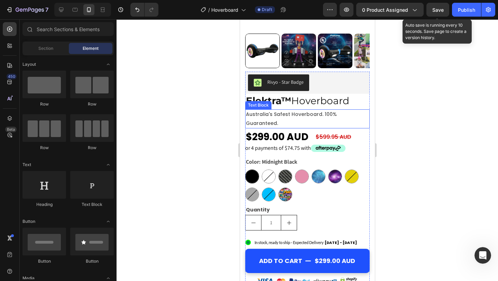
click at [365, 114] on p "australia's safest hoverboard. 100% guaranteed." at bounding box center [307, 118] width 123 height 17
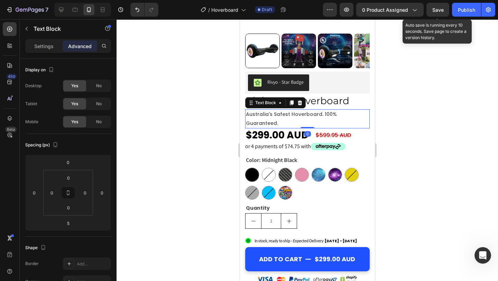
drag, startPoint x: 308, startPoint y: 120, endPoint x: 308, endPoint y: 114, distance: 6.9
click at [308, 114] on div "australia's safest hoverboard. 100% guaranteed. Text Block 0" at bounding box center [307, 118] width 125 height 19
type input "0"
click at [411, 117] on div at bounding box center [308, 150] width 382 height 262
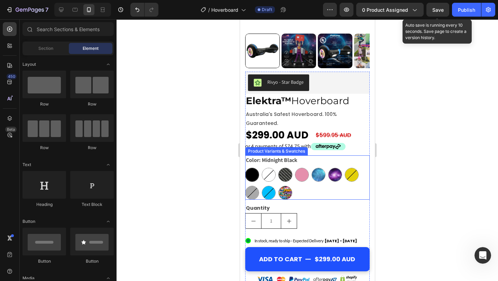
scroll to position [148, 0]
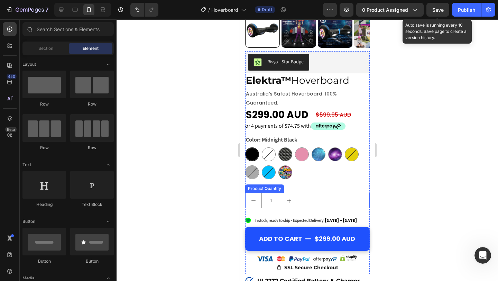
click at [337, 193] on div "1" at bounding box center [307, 201] width 125 height 16
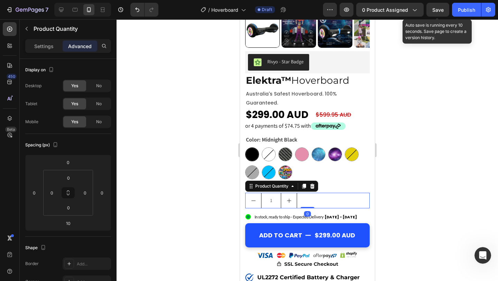
drag, startPoint x: 306, startPoint y: 202, endPoint x: 306, endPoint y: 194, distance: 8.3
click at [306, 194] on div "1 Product Quantity 0" at bounding box center [307, 201] width 125 height 16
type input "0"
click at [408, 193] on div at bounding box center [308, 150] width 382 height 262
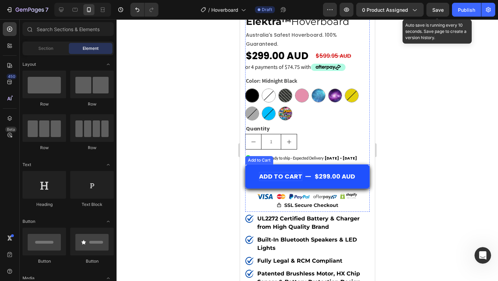
scroll to position [218, 0]
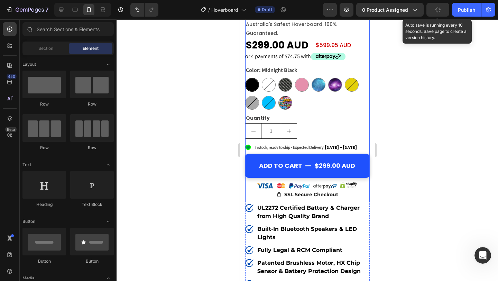
click at [369, 170] on div "Add to cart $299.00 AUD Add to Cart" at bounding box center [307, 167] width 125 height 26
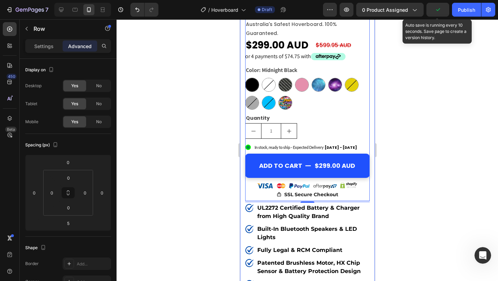
click at [393, 170] on div at bounding box center [308, 150] width 382 height 262
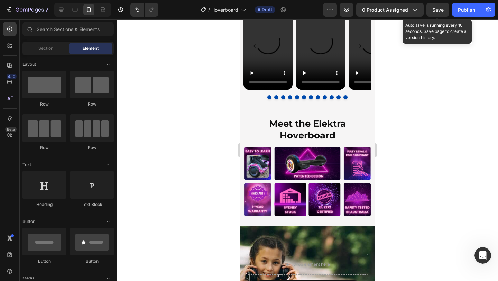
scroll to position [748, 0]
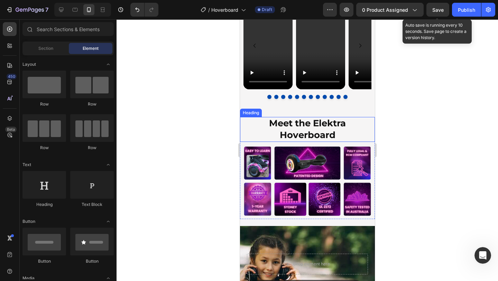
click at [347, 126] on h2 "Meet the Elektra Hoverboard" at bounding box center [307, 129] width 132 height 25
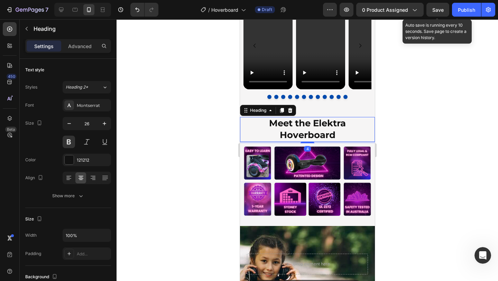
click at [346, 125] on h2 "Meet the Elektra Hoverboard" at bounding box center [307, 129] width 132 height 25
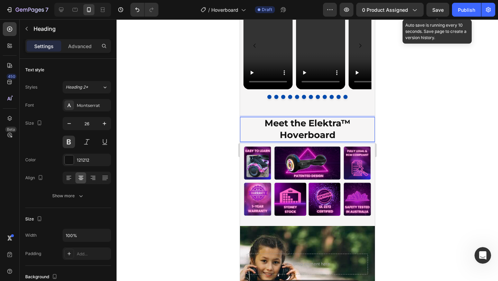
click at [346, 125] on strong "Meet the Elektra™ Hoverboard" at bounding box center [307, 129] width 86 height 23
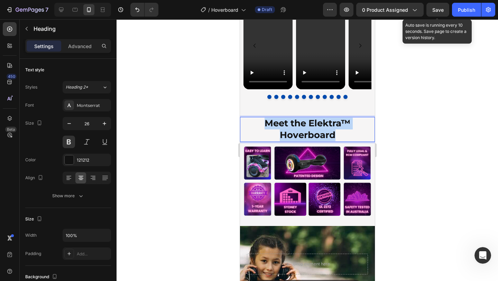
click at [346, 125] on strong "Meet the Elektra™ Hoverboard" at bounding box center [307, 129] width 86 height 23
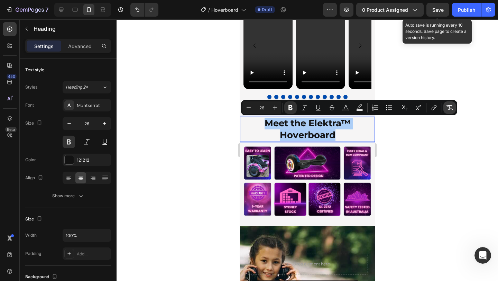
click at [449, 105] on icon "Editor contextual toolbar" at bounding box center [450, 107] width 7 height 5
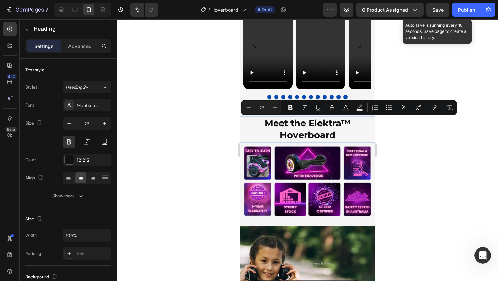
click at [353, 136] on p "Meet the Elektra™ Hoverboard" at bounding box center [307, 130] width 131 height 24
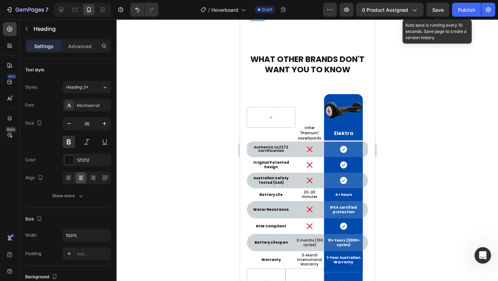
scroll to position [3759, 0]
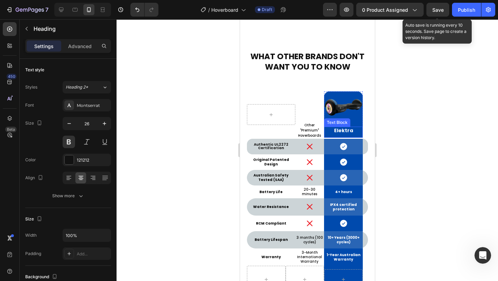
click at [351, 134] on strong "Elektra" at bounding box center [343, 130] width 19 height 7
click at [351, 134] on strong "Elektra™" at bounding box center [343, 130] width 23 height 7
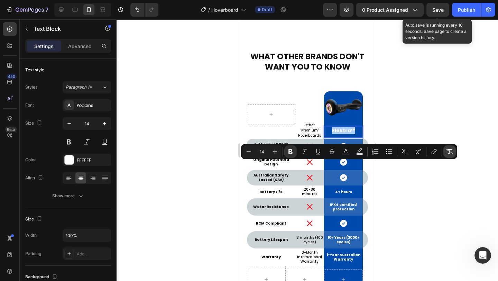
click at [450, 147] on button "Remove Format" at bounding box center [450, 151] width 12 height 12
click at [290, 153] on icon "Editor contextual toolbar" at bounding box center [291, 151] width 4 height 5
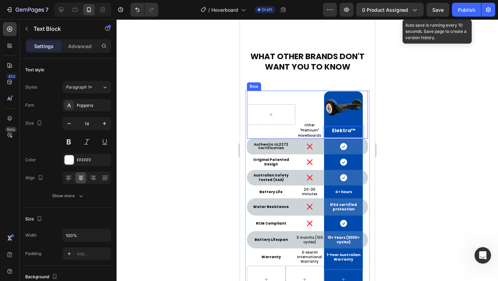
click at [420, 160] on div at bounding box center [308, 150] width 382 height 262
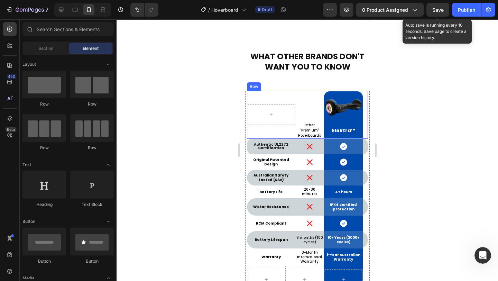
click at [440, 8] on span "Save" at bounding box center [438, 10] width 11 height 6
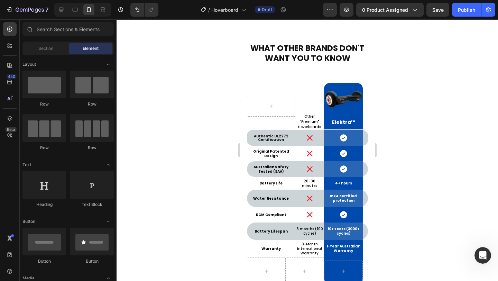
scroll to position [3804, 0]
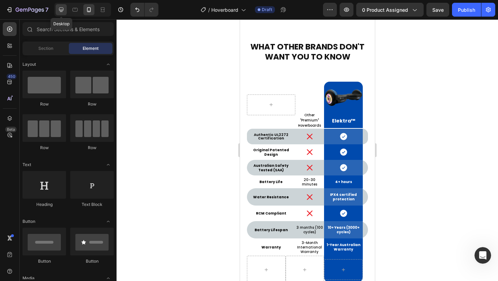
click at [63, 11] on icon at bounding box center [61, 9] width 7 height 7
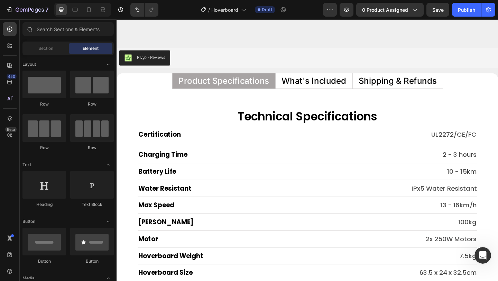
scroll to position [4087, 0]
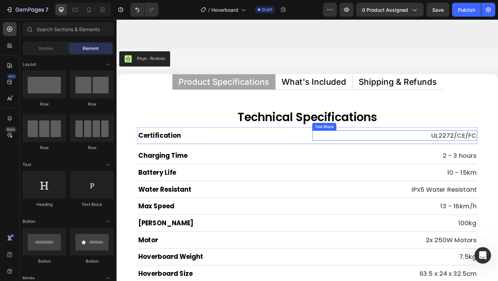
click at [450, 143] on p "UL2272/CE/FC" at bounding box center [419, 146] width 178 height 10
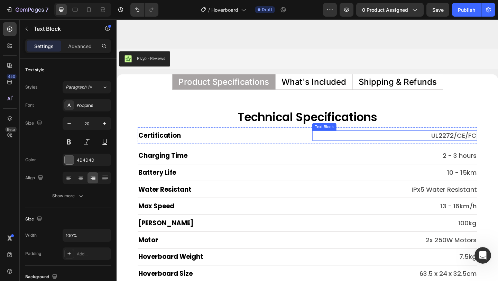
click at [450, 143] on p "UL2272/CE/FC" at bounding box center [419, 146] width 178 height 10
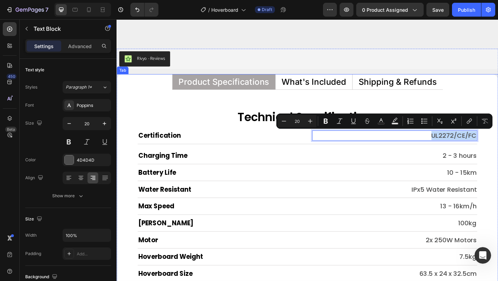
click at [441, 89] on p "Shipping & Refunds" at bounding box center [422, 87] width 85 height 9
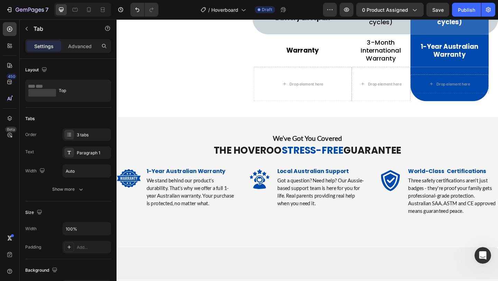
scroll to position [3837, 0]
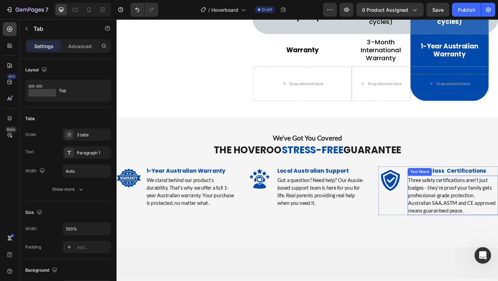
click at [458, 220] on p "Three safety certifications aren't just badges - they're proof your family gets…" at bounding box center [482, 211] width 97 height 42
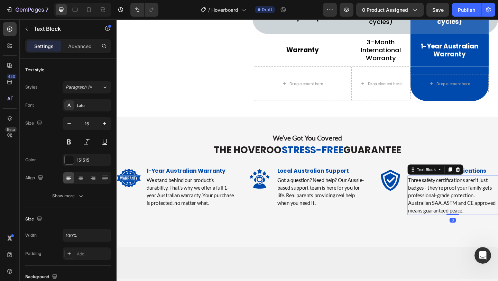
click at [458, 220] on p "Three safety certifications aren't just badges - they're proof your family gets…" at bounding box center [482, 211] width 97 height 42
click at [434, 218] on div "Three safety certifications aren't just badges - they're proof your family gets…" at bounding box center [482, 210] width 99 height 43
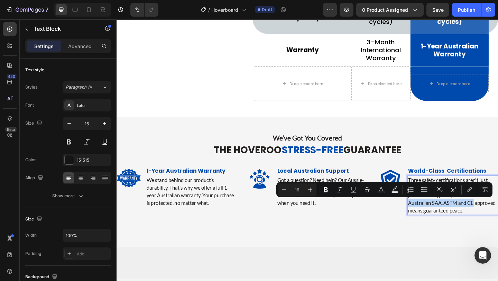
drag, startPoint x: 434, startPoint y: 218, endPoint x: 505, endPoint y: 219, distance: 71.3
click at [498, 219] on div "Three safety certifications aren't just badges - they're proof your family gets…" at bounding box center [482, 210] width 99 height 43
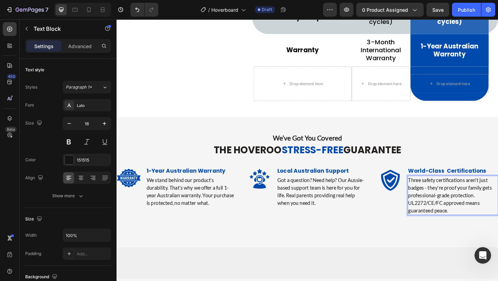
click at [455, 220] on p "Three safety certifications aren't just badges - they're proof your family gets…" at bounding box center [482, 211] width 97 height 42
click at [442, 221] on p "Three safety certifications aren't just badges - they're proof your family gets…" at bounding box center [482, 211] width 97 height 42
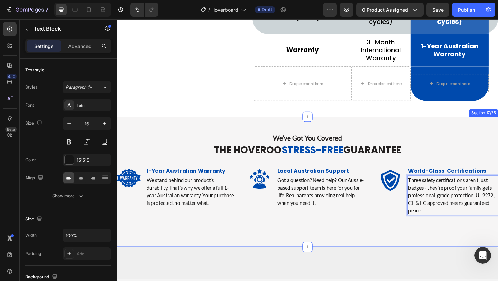
click at [395, 249] on div "We’ve Got You Covered Text Block The Hoveroo Stress-Free Guarantee Heading Row …" at bounding box center [324, 196] width 415 height 142
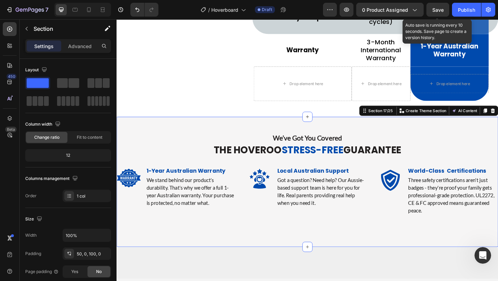
click at [438, 9] on span "Save" at bounding box center [438, 10] width 11 height 6
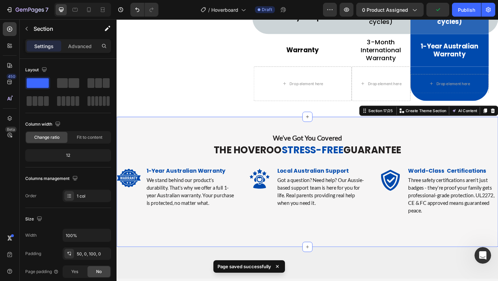
click at [268, 234] on div "We’ve Got You Covered Text Block The Hoveroo Stress-Free Guarantee Heading Row …" at bounding box center [324, 196] width 415 height 142
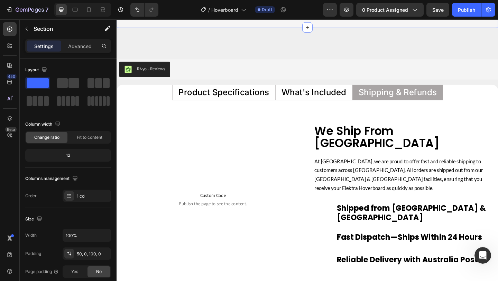
scroll to position [4076, 0]
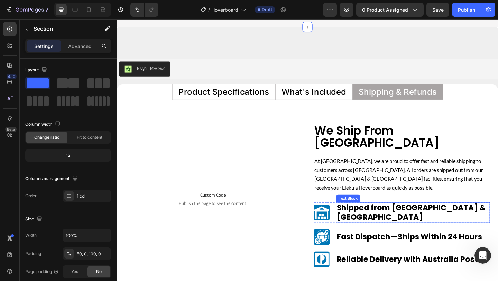
click at [451, 219] on p "Shipped from [GEOGRAPHIC_DATA] & [GEOGRAPHIC_DATA]" at bounding box center [439, 229] width 166 height 21
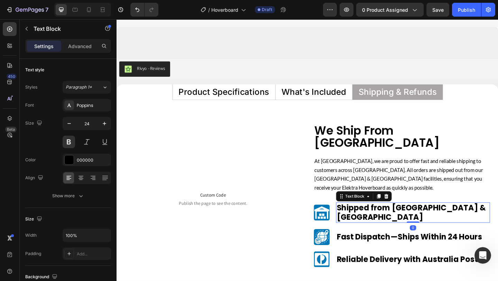
click at [451, 219] on p "Shipped from [GEOGRAPHIC_DATA] & [GEOGRAPHIC_DATA]" at bounding box center [439, 229] width 166 height 21
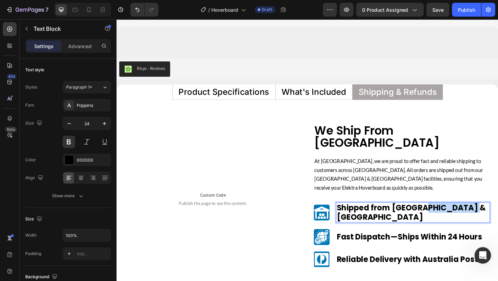
drag, startPoint x: 450, startPoint y: 215, endPoint x: 503, endPoint y: 214, distance: 53.0
click at [498, 219] on p "Shipped from [GEOGRAPHIC_DATA] & [GEOGRAPHIC_DATA]" at bounding box center [439, 229] width 166 height 21
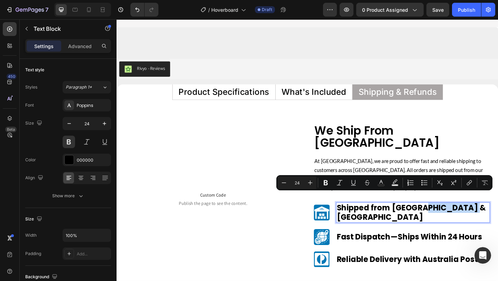
copy p "& [GEOGRAPHIC_DATA]"
click at [475, 145] on h2 "We Ship From [GEOGRAPHIC_DATA]" at bounding box center [427, 147] width 192 height 28
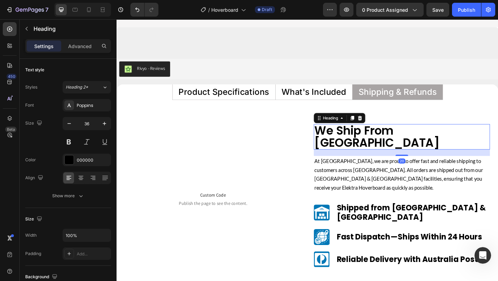
click at [470, 142] on h2 "We Ship From [GEOGRAPHIC_DATA]" at bounding box center [427, 147] width 192 height 28
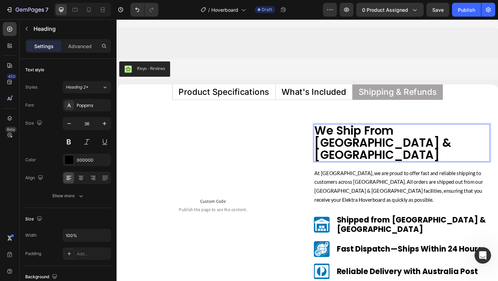
scroll to position [1, 0]
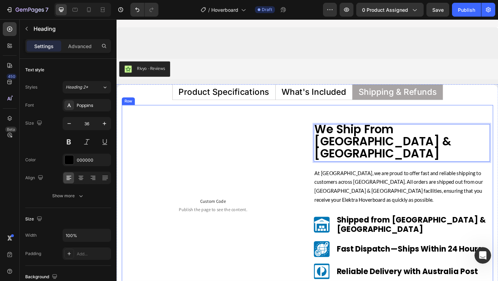
click at [285, 144] on div "Custom Code Publish the page to see the content. Custom Code Row" at bounding box center [222, 221] width 192 height 176
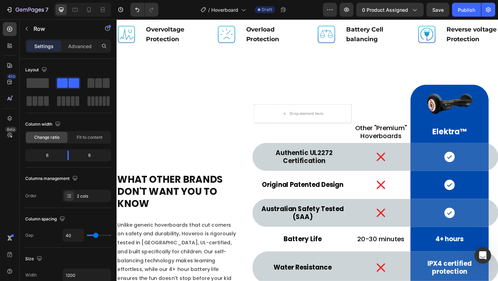
scroll to position [3499, 0]
click at [497, 141] on strong "Elektra™" at bounding box center [478, 141] width 37 height 11
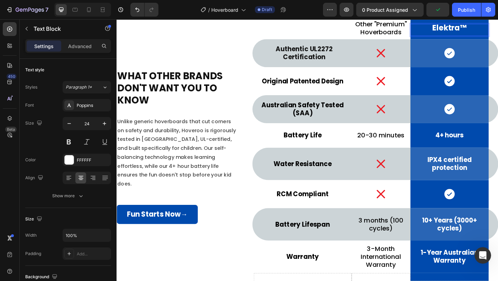
scroll to position [2514, 0]
click at [490, 37] on div "Elektra™ Text Block 0" at bounding box center [478, 30] width 85 height 13
click at [492, 34] on strong "Elektra™" at bounding box center [478, 28] width 37 height 11
drag, startPoint x: 492, startPoint y: 136, endPoint x: 497, endPoint y: 136, distance: 5.2
click at [497, 34] on strong "Elektra™" at bounding box center [478, 28] width 37 height 11
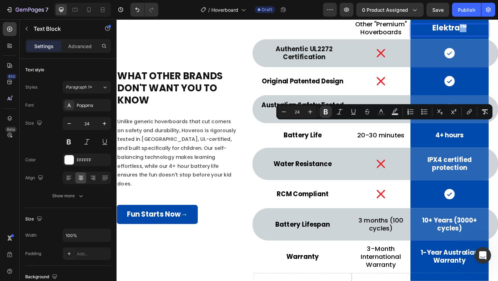
copy strong "™"
click at [491, 34] on strong "Elektra™" at bounding box center [478, 28] width 37 height 11
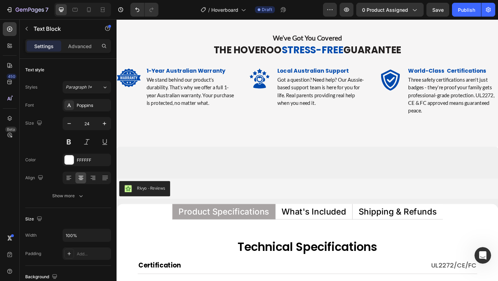
scroll to position [3943, 0]
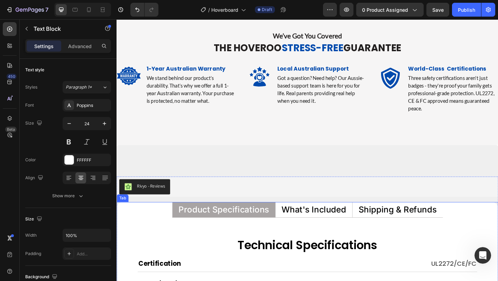
click at [410, 228] on p "Shipping & Refunds" at bounding box center [422, 226] width 85 height 9
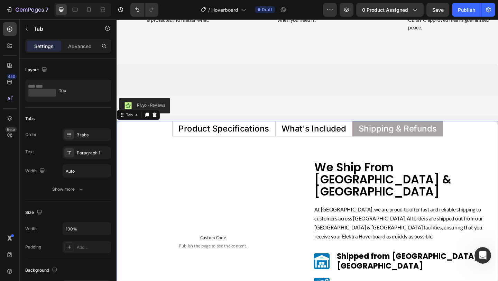
scroll to position [4033, 0]
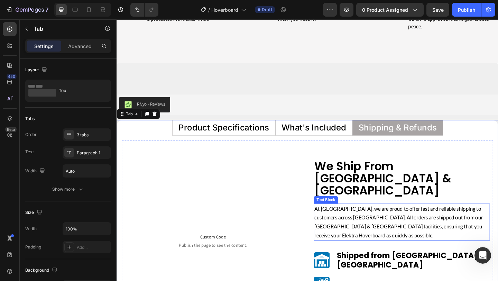
click at [446, 231] on p "At [GEOGRAPHIC_DATA], we are proud to offer fast and reliable shipping to custo…" at bounding box center [427, 239] width 190 height 39
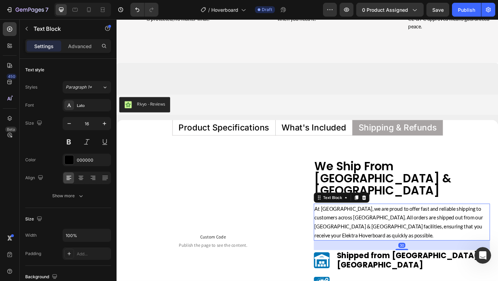
click at [446, 232] on p "At [GEOGRAPHIC_DATA], we are proud to offer fast and reliable shipping to custo…" at bounding box center [427, 239] width 190 height 39
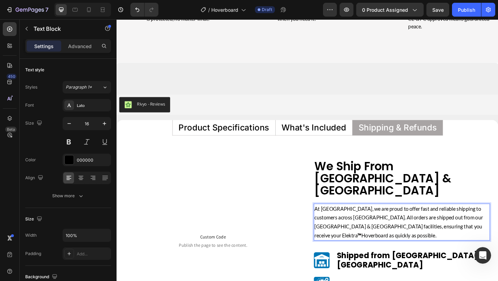
click at [383, 251] on strong "™" at bounding box center [381, 254] width 4 height 7
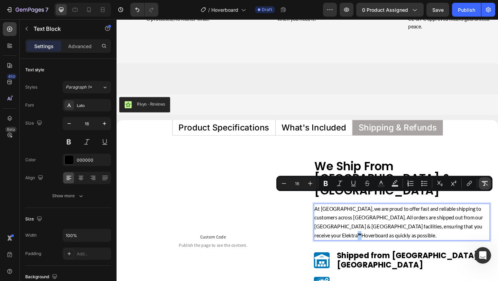
click at [483, 182] on icon "Editor contextual toolbar" at bounding box center [485, 183] width 7 height 7
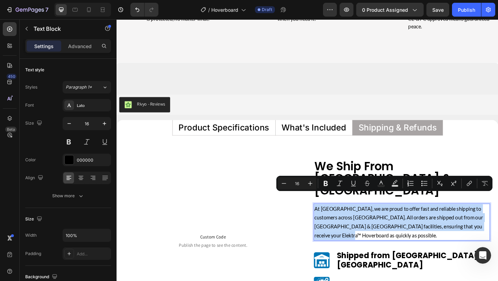
click at [403, 239] on p "At Hoveroo, we are proud to offer fast and reliable shipping to customers acros…" at bounding box center [427, 239] width 190 height 39
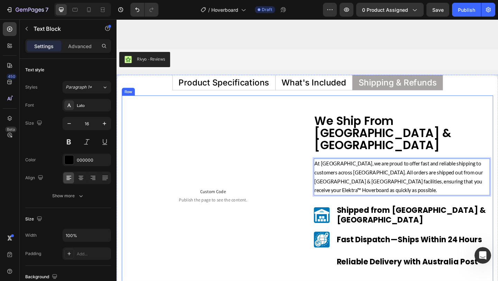
scroll to position [4072, 0]
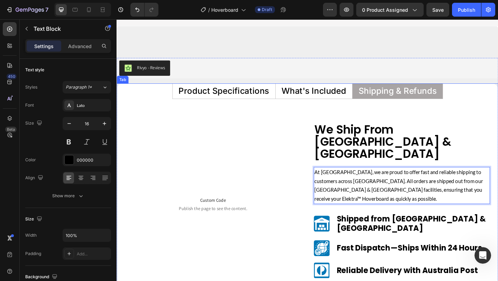
click at [260, 96] on p "Product Specifications" at bounding box center [233, 97] width 99 height 9
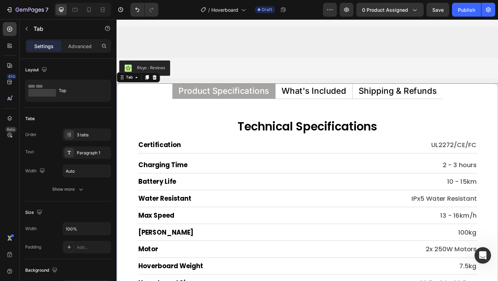
click at [327, 103] on li "What's Included" at bounding box center [331, 97] width 84 height 17
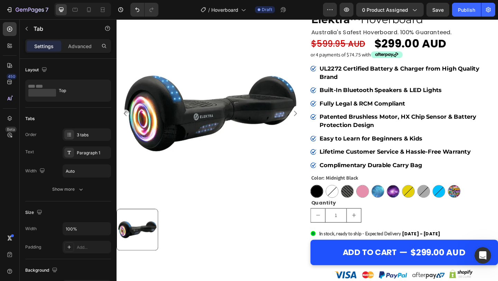
scroll to position [48, 0]
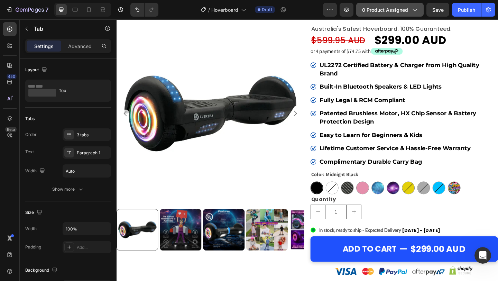
click at [399, 12] on span "0 product assigned" at bounding box center [385, 9] width 46 height 7
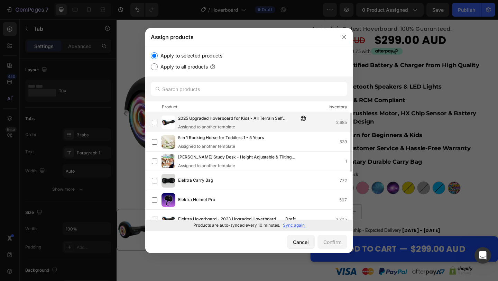
click at [250, 125] on div "Assigned to another template" at bounding box center [244, 127] width 132 height 6
click at [326, 241] on div "Confirm" at bounding box center [333, 241] width 18 height 7
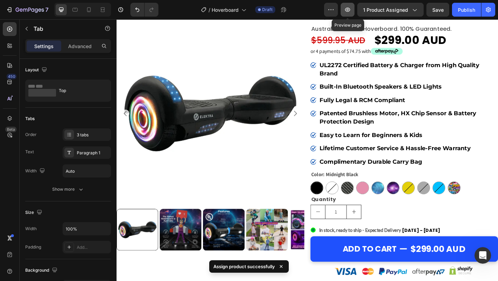
click at [351, 11] on icon "button" at bounding box center [347, 9] width 7 height 7
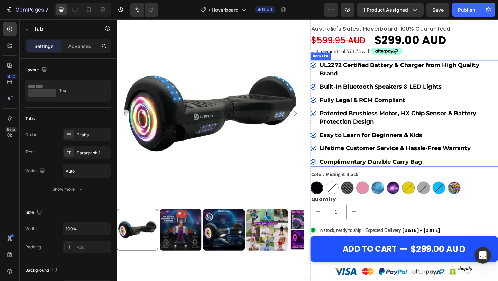
scroll to position [0, 0]
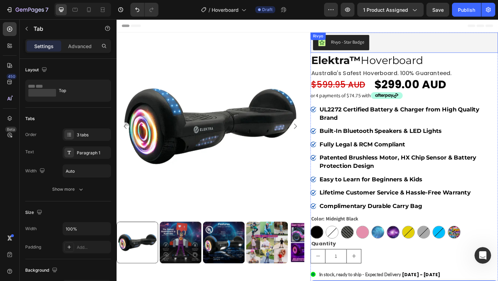
click at [427, 43] on div "Rivyo - Star Badge" at bounding box center [430, 44] width 199 height 17
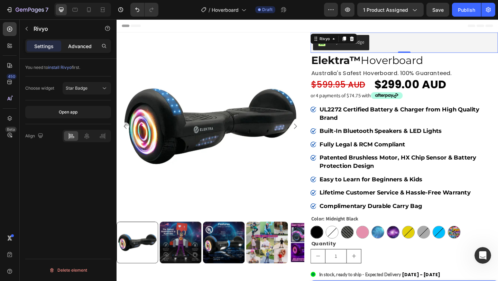
click at [83, 43] on p "Advanced" at bounding box center [80, 46] width 24 height 7
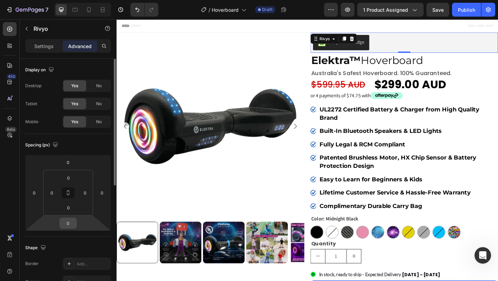
click at [68, 222] on input "0" at bounding box center [68, 223] width 14 height 10
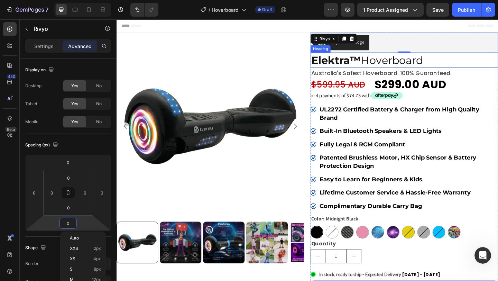
click at [468, 63] on h2 "Elektra™ Hoverboard" at bounding box center [430, 64] width 204 height 16
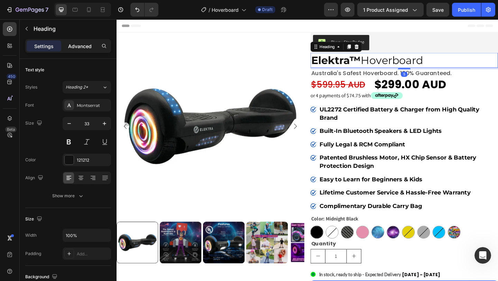
click at [79, 48] on p "Advanced" at bounding box center [80, 46] width 24 height 7
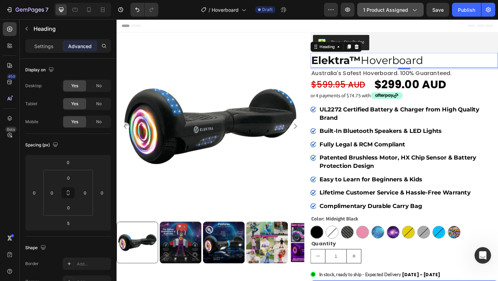
click at [406, 13] on span "1 product assigned" at bounding box center [385, 9] width 45 height 7
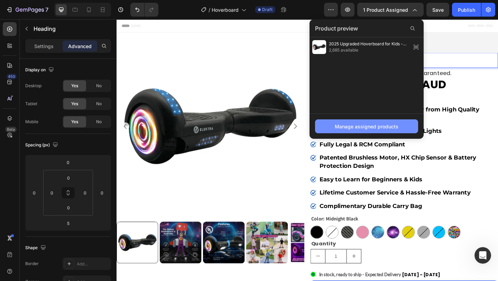
click at [357, 133] on button "Manage assigned products" at bounding box center [366, 126] width 103 height 14
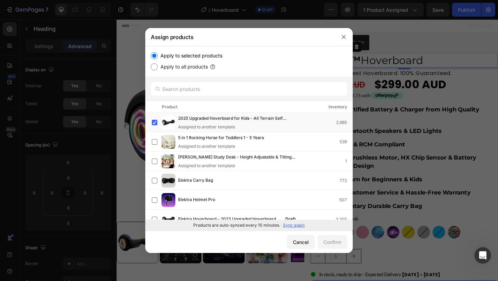
click at [479, 192] on div at bounding box center [249, 140] width 498 height 281
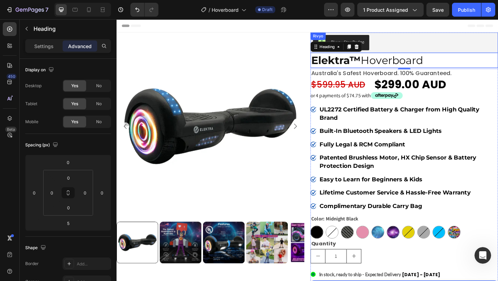
click at [423, 46] on div "Rivyo - Star Badge" at bounding box center [430, 44] width 199 height 17
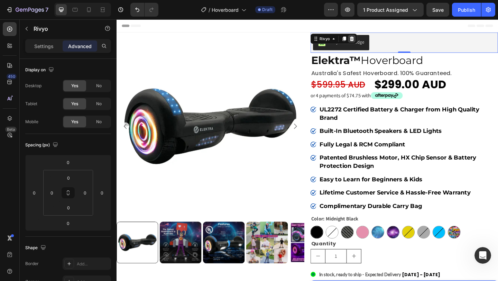
click at [373, 42] on icon at bounding box center [373, 40] width 4 height 5
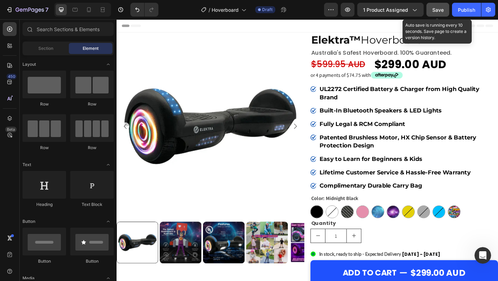
click at [442, 8] on span "Save" at bounding box center [438, 10] width 11 height 6
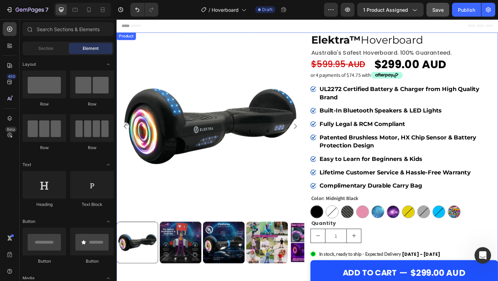
click at [325, 36] on div "Product Images Elektra™ Hoverboard Heading australia's safest hoverboard. 100% …" at bounding box center [324, 190] width 415 height 313
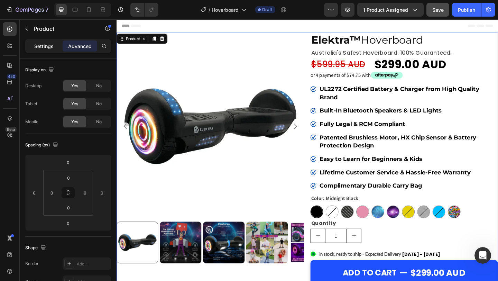
click at [47, 45] on p "Settings" at bounding box center [43, 46] width 19 height 7
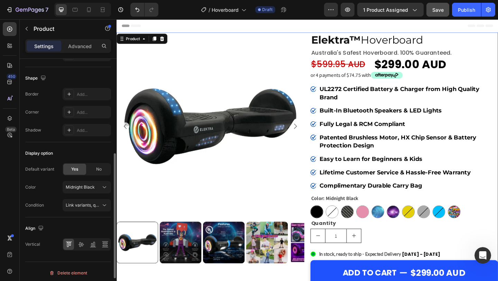
scroll to position [226, 0]
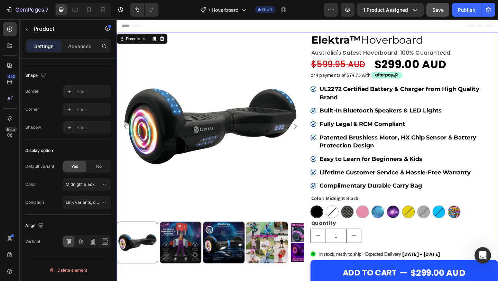
click at [324, 219] on div "Product Images Elektra™ Hoverboard Heading australia's safest hoverboard. 100% …" at bounding box center [324, 190] width 415 height 313
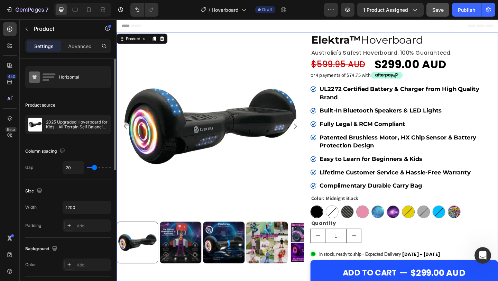
scroll to position [0, 0]
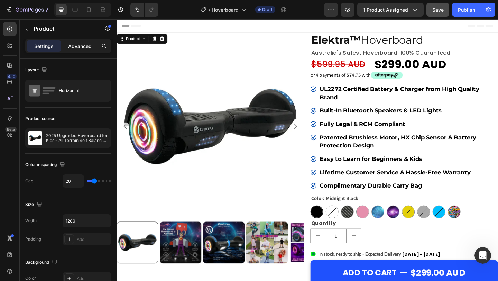
click at [80, 51] on div "Advanced" at bounding box center [80, 45] width 35 height 11
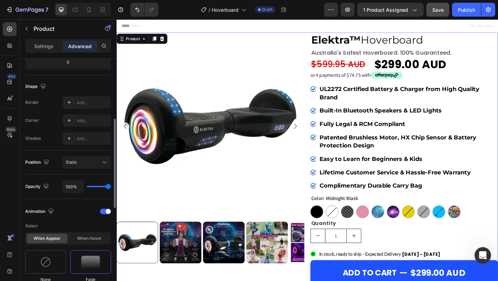
scroll to position [162, 0]
click at [485, 251] on div "Open Intercom Messenger" at bounding box center [482, 254] width 23 height 23
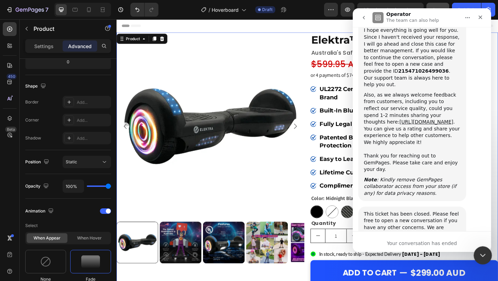
scroll to position [2514, 0]
click at [480, 16] on icon "Close" at bounding box center [481, 18] width 4 height 4
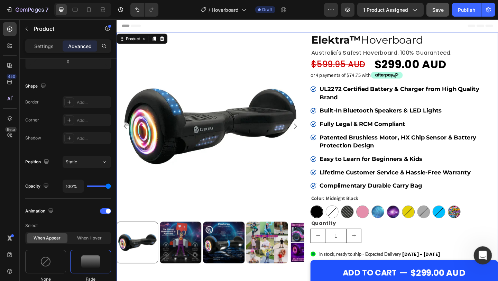
click at [484, 254] on icon "Open Intercom Messenger" at bounding box center [482, 254] width 11 height 11
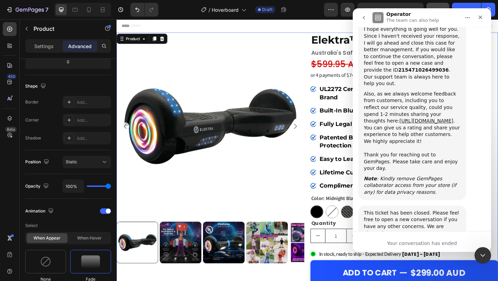
click at [363, 20] on icon "go back" at bounding box center [364, 18] width 6 height 6
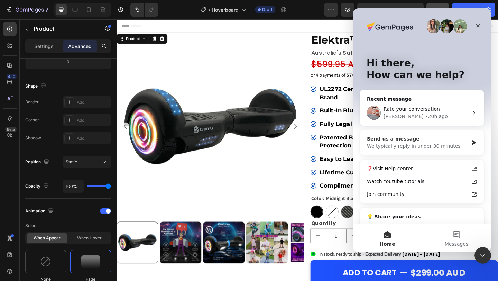
click at [420, 143] on div "We typically reply in under 30 minutes" at bounding box center [417, 146] width 101 height 7
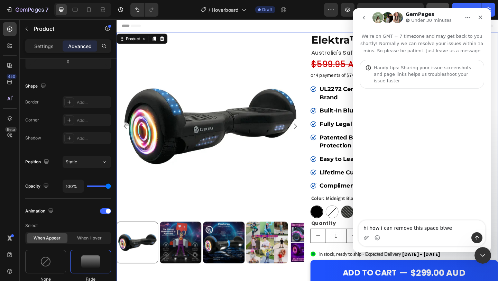
click at [418, 231] on textarea "hi how i can remove this space btwe" at bounding box center [422, 226] width 127 height 12
click at [461, 223] on textarea "hi how i can remove this white space btwe" at bounding box center [422, 226] width 127 height 12
click at [460, 228] on textarea "hi how i can remove this white space btwe" at bounding box center [422, 226] width 127 height 12
type textarea "hi how i can remove this white space between header and product information box"
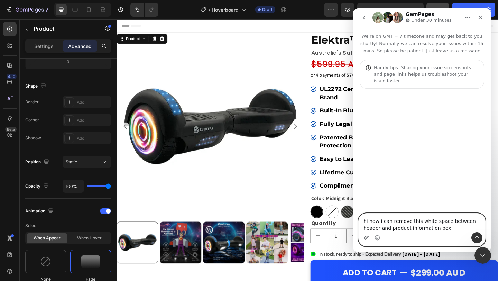
click at [365, 240] on icon "Upload attachment" at bounding box center [366, 238] width 5 height 4
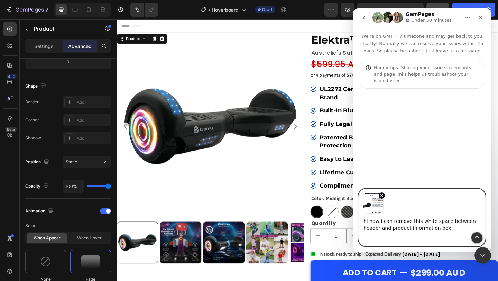
click at [478, 241] on button "Send a message…" at bounding box center [477, 237] width 11 height 11
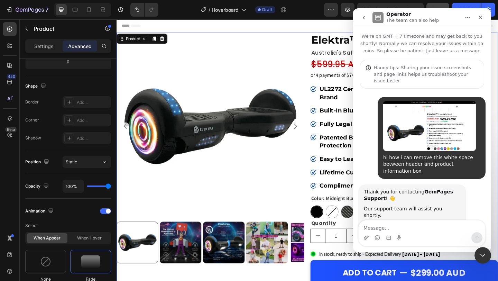
scroll to position [24, 0]
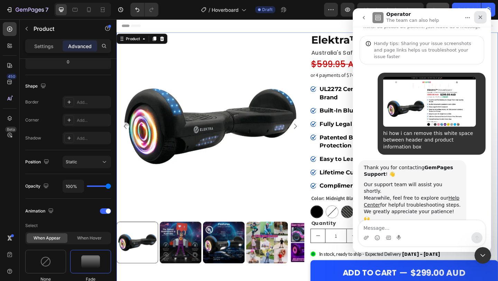
click at [481, 16] on icon "Close" at bounding box center [481, 18] width 6 height 6
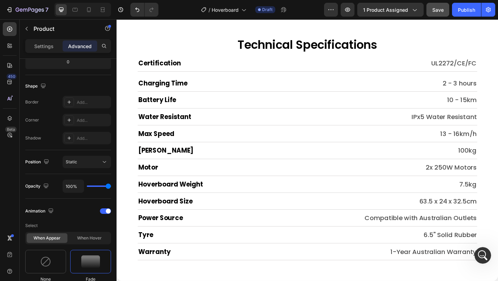
scroll to position [4300, 0]
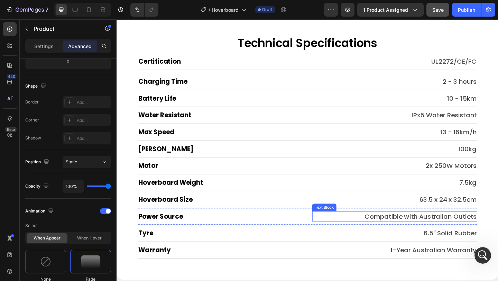
click at [386, 234] on p "Compatible with Australian Outlets" at bounding box center [419, 234] width 178 height 10
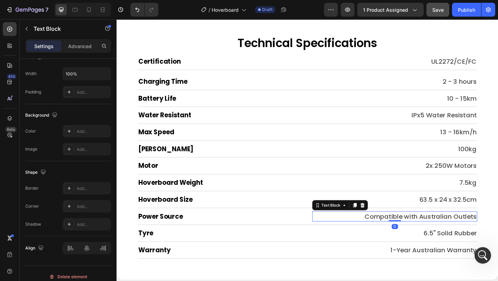
scroll to position [0, 0]
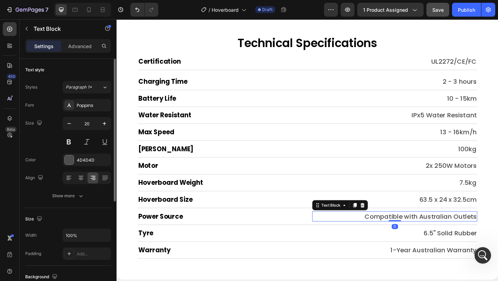
click at [386, 234] on p "Compatible with Australian Outlets" at bounding box center [419, 234] width 178 height 10
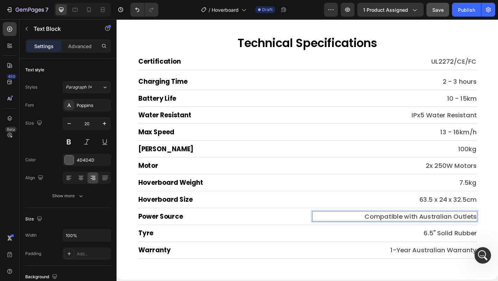
click at [381, 236] on p "Compatible with Australian Outlets" at bounding box center [419, 234] width 178 height 10
click at [381, 236] on p "SAA Certified Charger with AU Plug" at bounding box center [419, 234] width 178 height 10
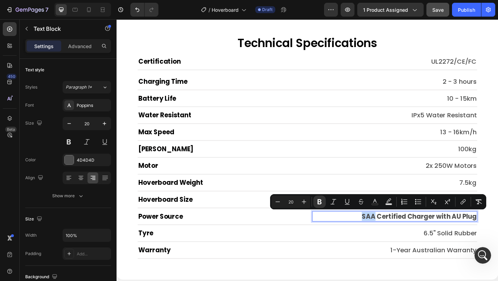
click at [381, 236] on p "SAA Certified Charger with AU Plug" at bounding box center [419, 234] width 178 height 10
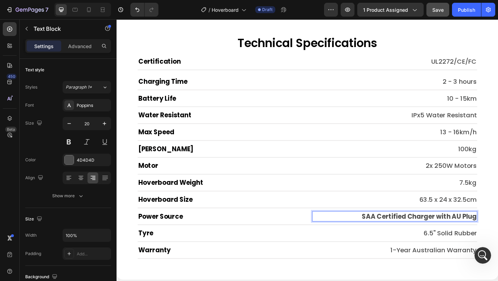
click at [381, 236] on p "SAA Certified Charger with AU Plug" at bounding box center [419, 234] width 178 height 10
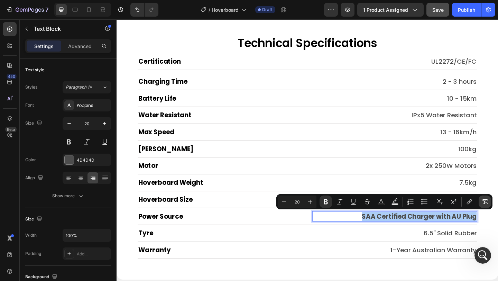
click at [489, 200] on button "Remove Format" at bounding box center [485, 202] width 12 height 12
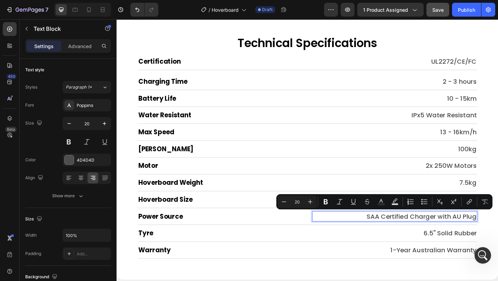
click at [427, 233] on p "SAA Certified Charger with AU Plug" at bounding box center [419, 234] width 178 height 10
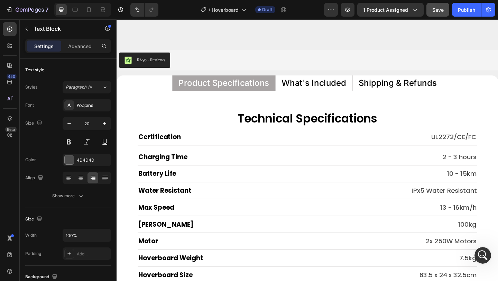
scroll to position [4216, 0]
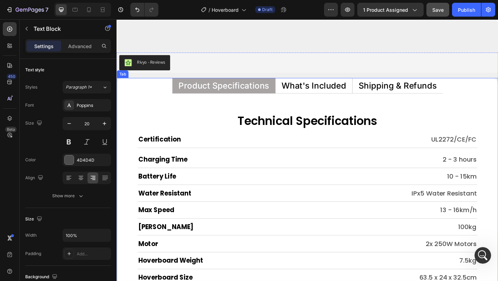
click at [337, 96] on p "What's Included" at bounding box center [331, 91] width 70 height 9
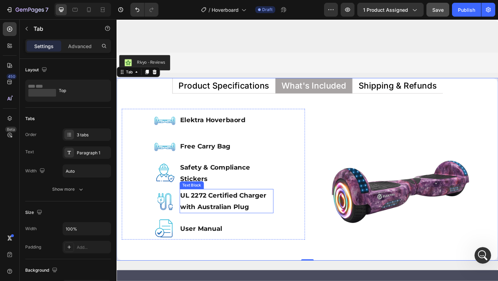
click at [202, 215] on p "UL 2272 Certified Charger" at bounding box center [236, 211] width 101 height 12
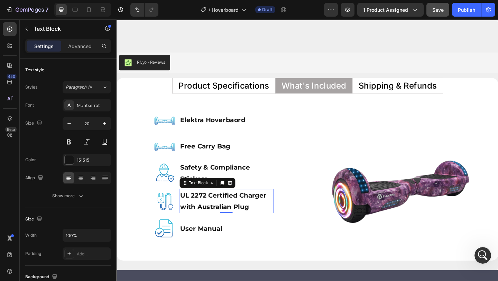
click at [202, 215] on p "UL 2272 Certified Charger" at bounding box center [236, 211] width 101 height 12
click at [211, 213] on strong "UL 2272 Certified Charger" at bounding box center [233, 211] width 94 height 8
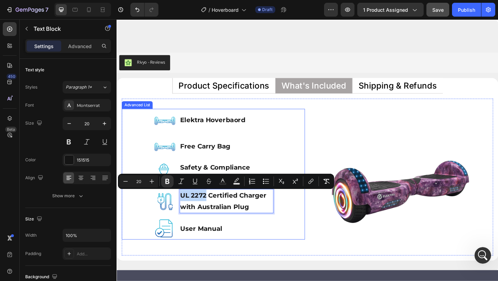
drag, startPoint x: 211, startPoint y: 213, endPoint x: 184, endPoint y: 214, distance: 27.7
click at [184, 214] on li "Image UL 2272 Certified Charger with Australian Plug Text Block 0" at bounding box center [222, 217] width 130 height 26
copy strong "UL 2272"
click at [215, 228] on p "with Australian Plug" at bounding box center [236, 223] width 101 height 12
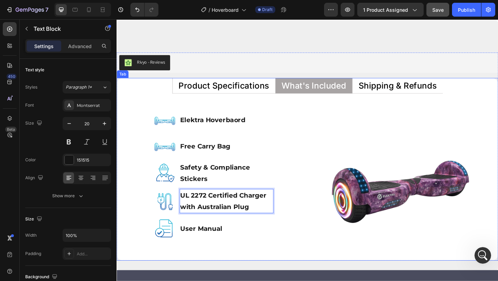
click at [396, 88] on p "Shipping & Refunds" at bounding box center [422, 91] width 85 height 9
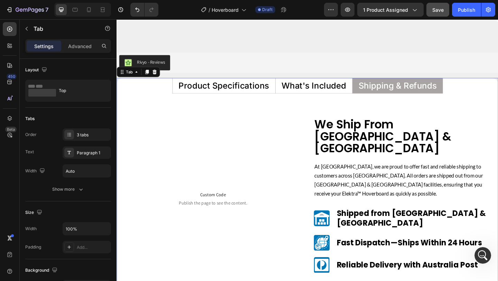
click at [251, 90] on p "Product Specifications" at bounding box center [233, 91] width 99 height 9
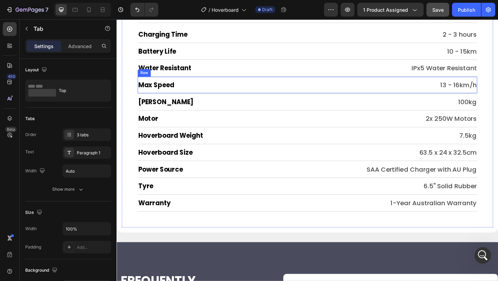
scroll to position [4354, 0]
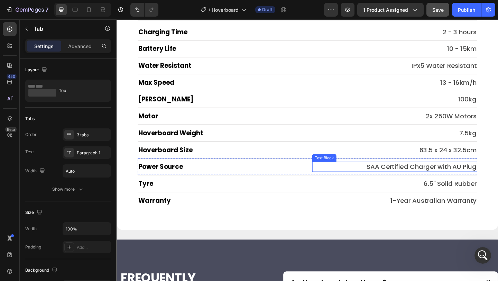
click at [389, 178] on p "SAA Certified Charger with AU Plug" at bounding box center [419, 180] width 178 height 10
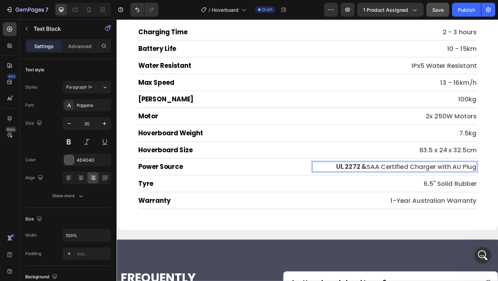
click at [387, 181] on strong "UL 2272 &" at bounding box center [371, 180] width 33 height 10
click at [378, 179] on strong "UL 2272 &" at bounding box center [371, 180] width 33 height 10
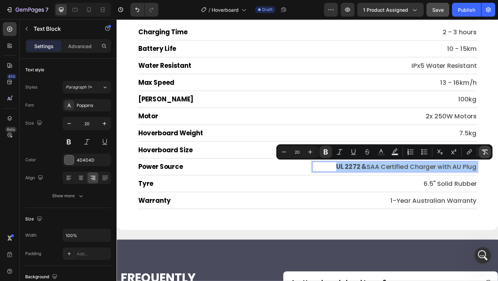
click at [487, 152] on icon "Editor contextual toolbar" at bounding box center [485, 151] width 7 height 7
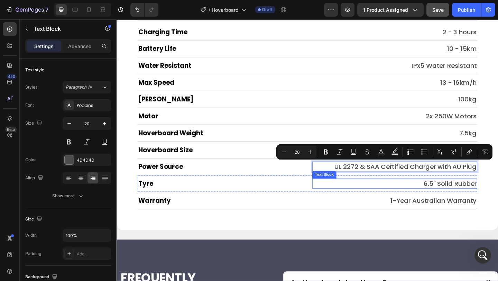
click at [347, 194] on p "6.5" Solid Rubber" at bounding box center [419, 198] width 178 height 10
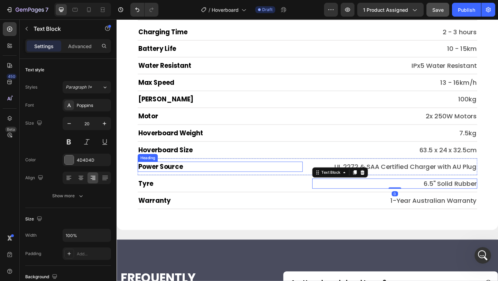
click at [312, 176] on h2 "Power Source" at bounding box center [229, 179] width 180 height 11
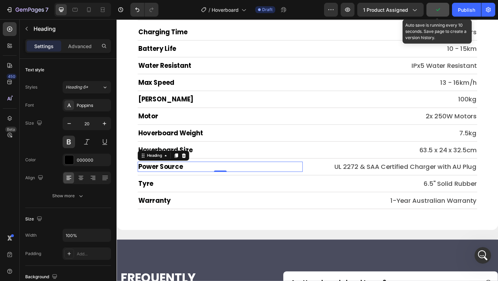
click at [438, 13] on icon "button" at bounding box center [438, 9] width 7 height 7
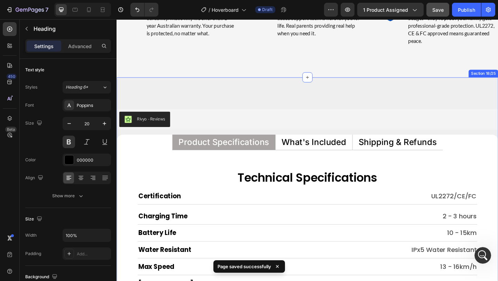
scroll to position [4153, 0]
